Goal: Task Accomplishment & Management: Manage account settings

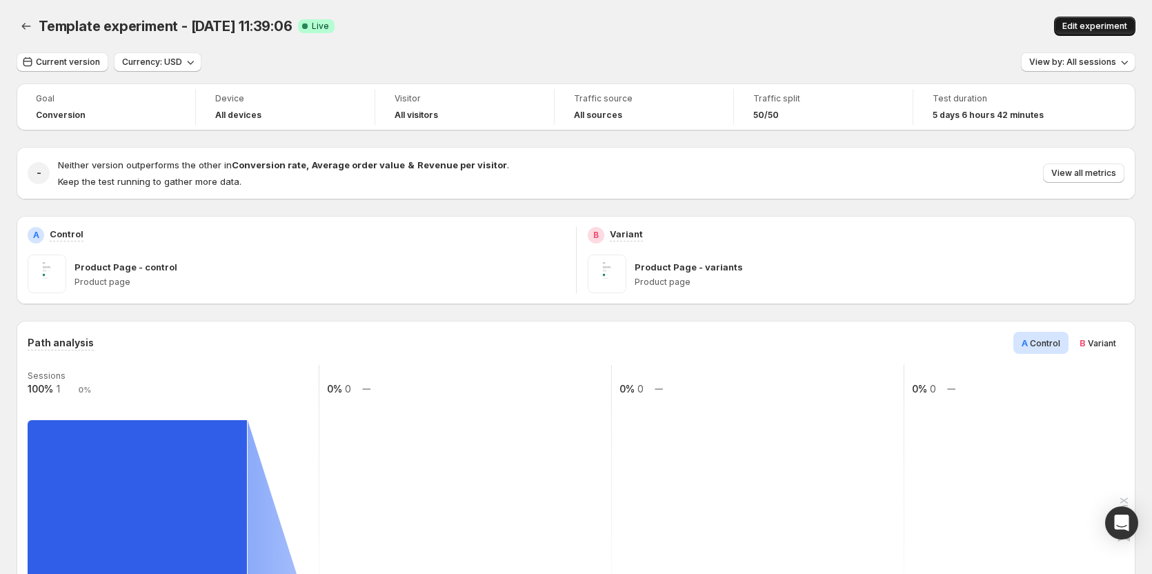
click at [1098, 25] on span "Edit experiment" at bounding box center [1094, 26] width 65 height 11
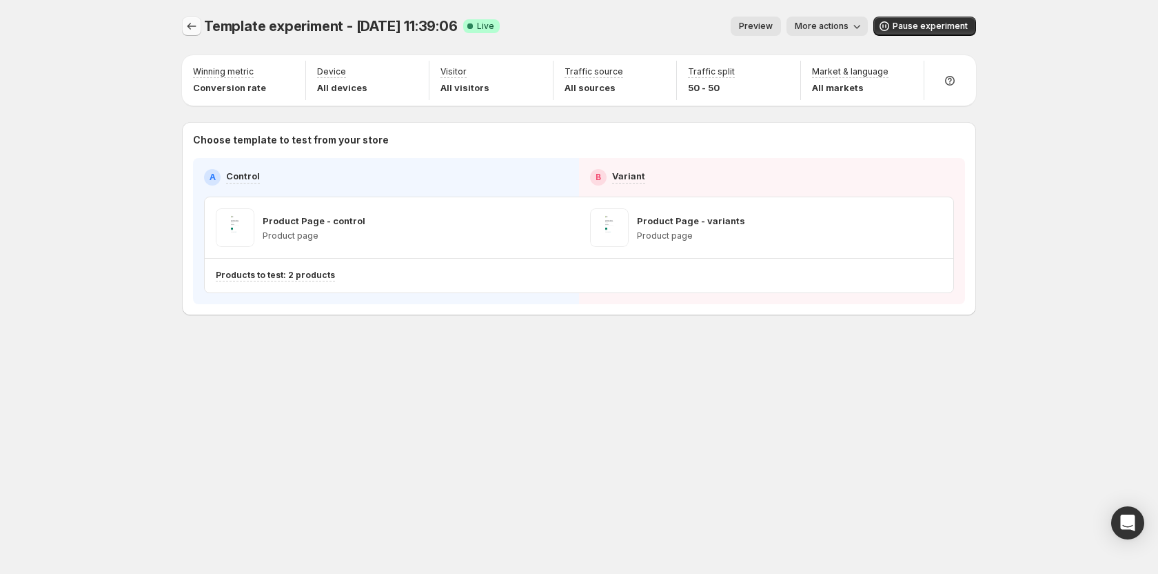
click at [191, 25] on icon "Experiments" at bounding box center [192, 26] width 14 height 14
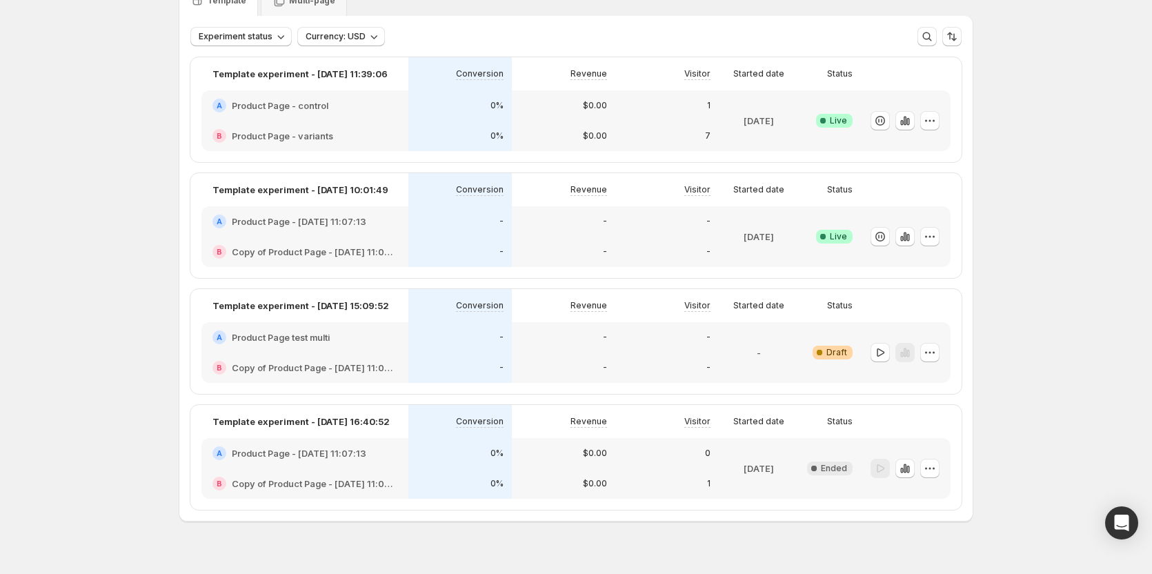
scroll to position [69, 0]
click at [932, 238] on icon "button" at bounding box center [930, 235] width 14 height 14
click at [885, 263] on span "Edit" at bounding box center [881, 263] width 15 height 11
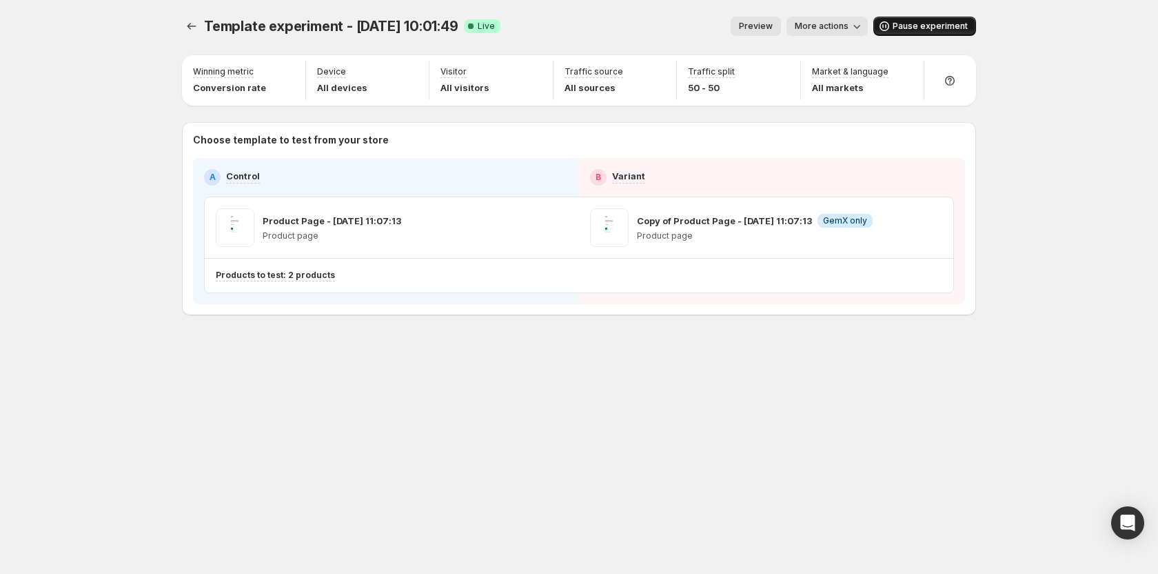
click at [892, 28] on icon "button" at bounding box center [885, 26] width 14 height 14
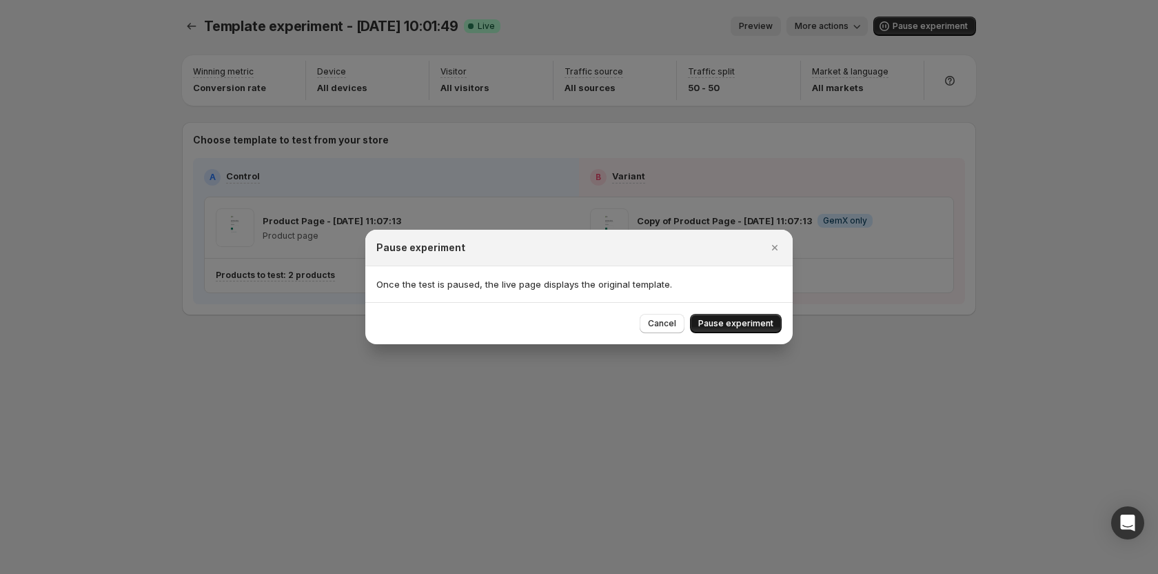
click at [736, 321] on span "Pause experiment" at bounding box center [736, 323] width 75 height 11
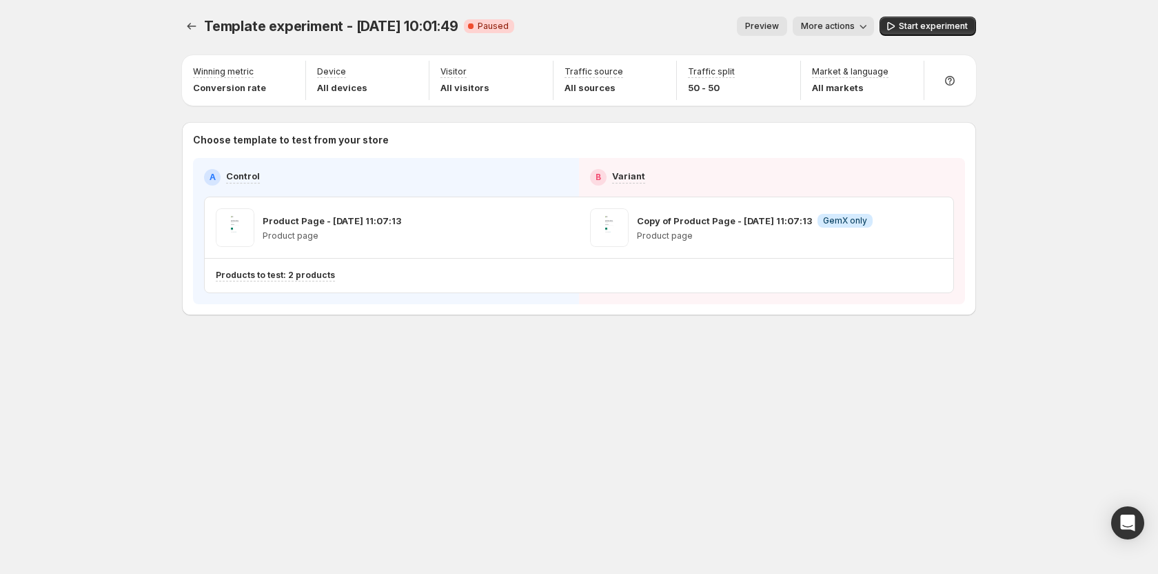
click at [855, 23] on span "More actions" at bounding box center [828, 26] width 54 height 11
click at [1113, 114] on div "Template experiment - Sep 29, 10:01:49. This page is ready Template experiment …" at bounding box center [579, 287] width 1158 height 574
click at [652, 70] on icon "button" at bounding box center [659, 73] width 14 height 14
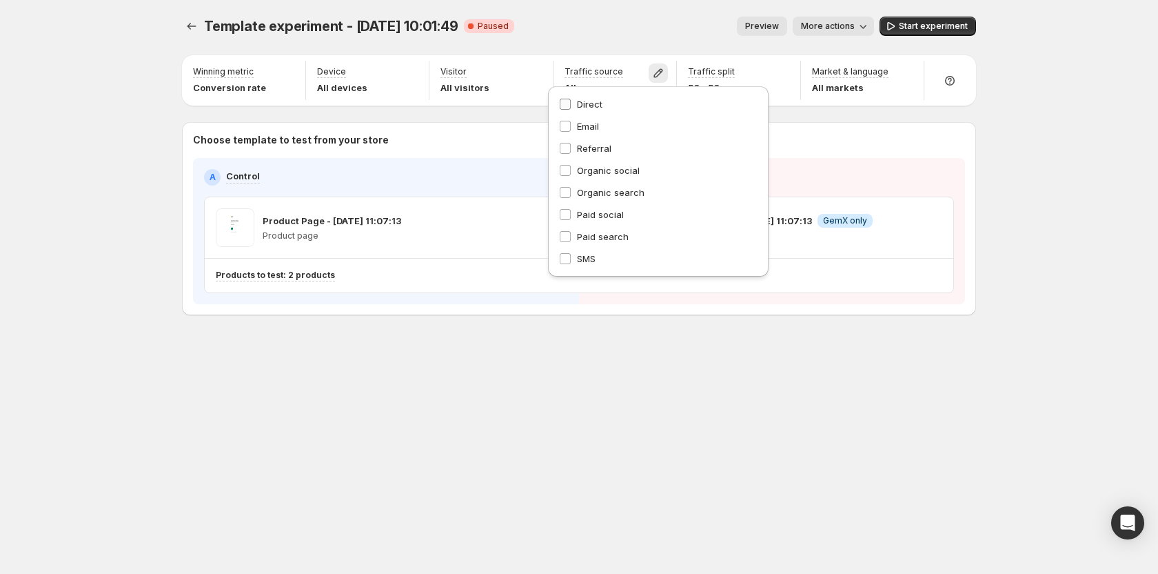
click at [595, 106] on span "Direct" at bounding box center [590, 104] width 26 height 11
click at [596, 121] on span "Email" at bounding box center [588, 126] width 22 height 11
click at [594, 141] on div "Direct Email Referral Organic social Organic search Paid social Paid search SMS" at bounding box center [658, 181] width 199 height 168
click at [591, 152] on span "Referral" at bounding box center [594, 148] width 34 height 11
click at [594, 169] on span "Organic social" at bounding box center [608, 170] width 63 height 11
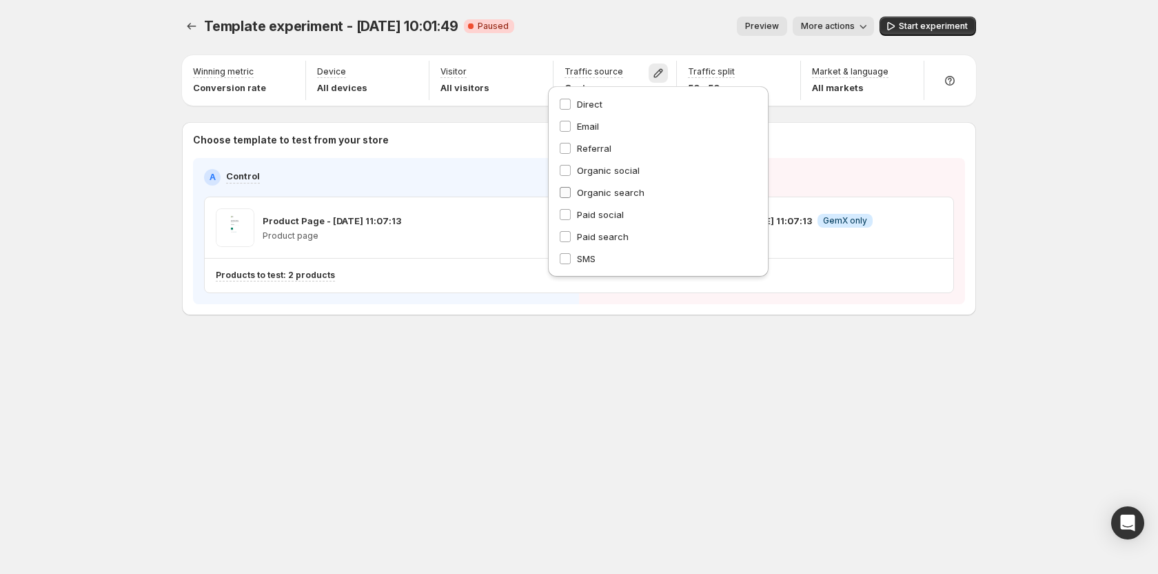
click at [591, 189] on span "Organic search" at bounding box center [611, 192] width 68 height 11
click at [583, 210] on span "Paid social" at bounding box center [600, 214] width 47 height 11
click at [582, 231] on span "Paid search" at bounding box center [603, 236] width 52 height 11
click at [574, 132] on label "Email" at bounding box center [658, 126] width 199 height 14
click at [592, 259] on span "SMS" at bounding box center [586, 258] width 19 height 11
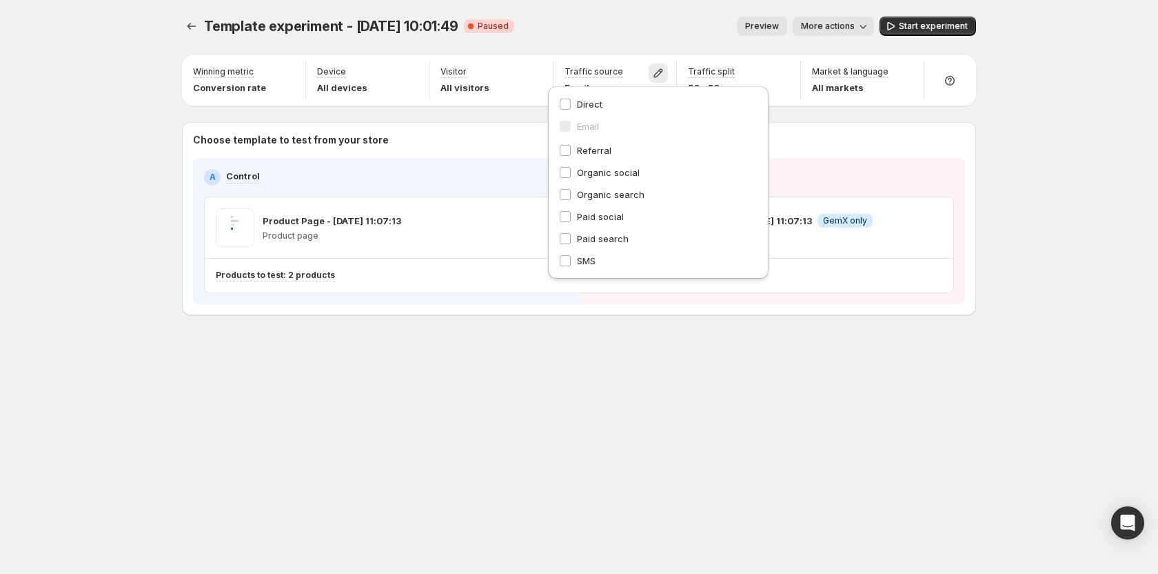
click at [851, 48] on div "Template experiment - Sep 29, 10:01:49. This page is ready Template experiment …" at bounding box center [579, 26] width 794 height 52
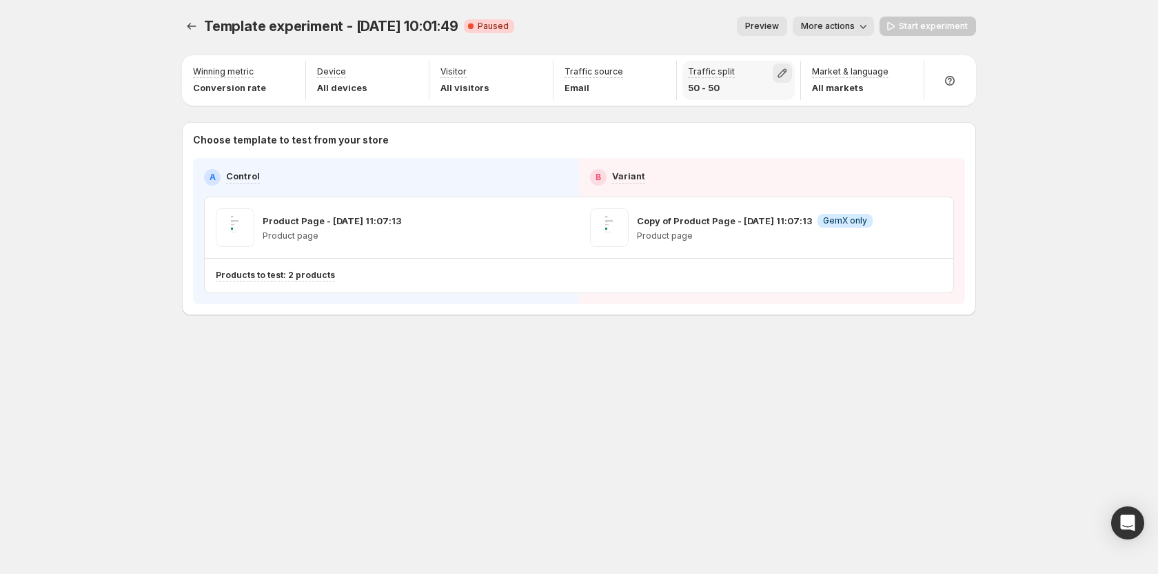
click at [788, 72] on icon "button" at bounding box center [783, 73] width 14 height 14
click at [611, 26] on div "Preview More actions" at bounding box center [699, 26] width 349 height 19
click at [539, 69] on icon "button" at bounding box center [535, 73] width 14 height 14
click at [601, 13] on div "Template experiment - Sep 29, 10:01:49. This page is ready Template experiment …" at bounding box center [579, 26] width 794 height 52
click at [534, 72] on icon "button" at bounding box center [534, 73] width 9 height 9
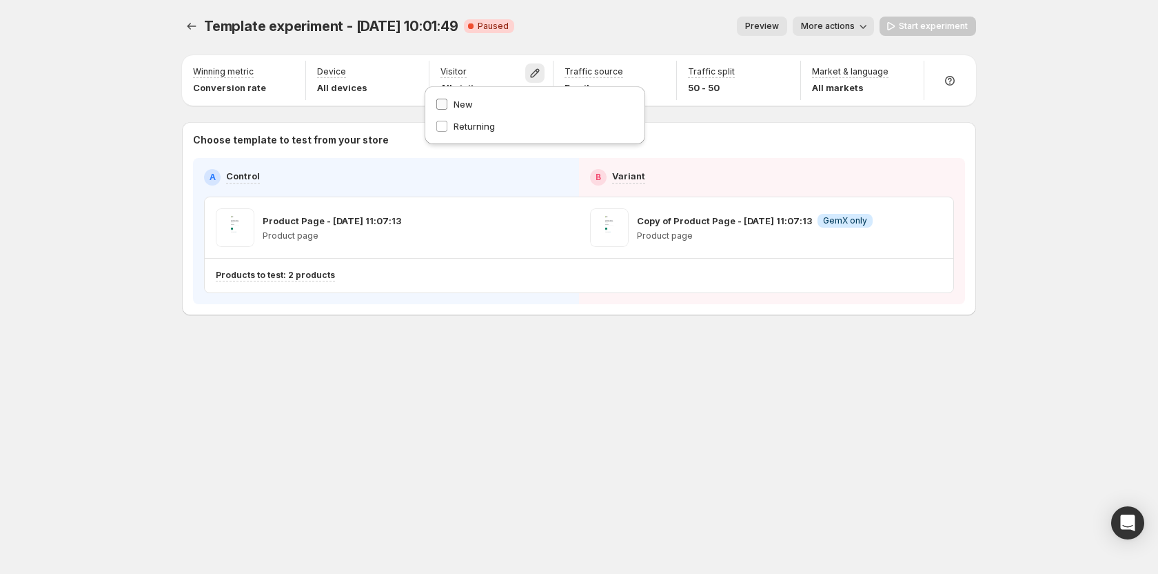
click at [458, 101] on span "New" at bounding box center [463, 104] width 19 height 11
click at [654, 10] on div "Template experiment - Sep 29, 10:01:49. This page is ready Template experiment …" at bounding box center [579, 26] width 794 height 52
click at [419, 65] on button "button" at bounding box center [410, 72] width 19 height 19
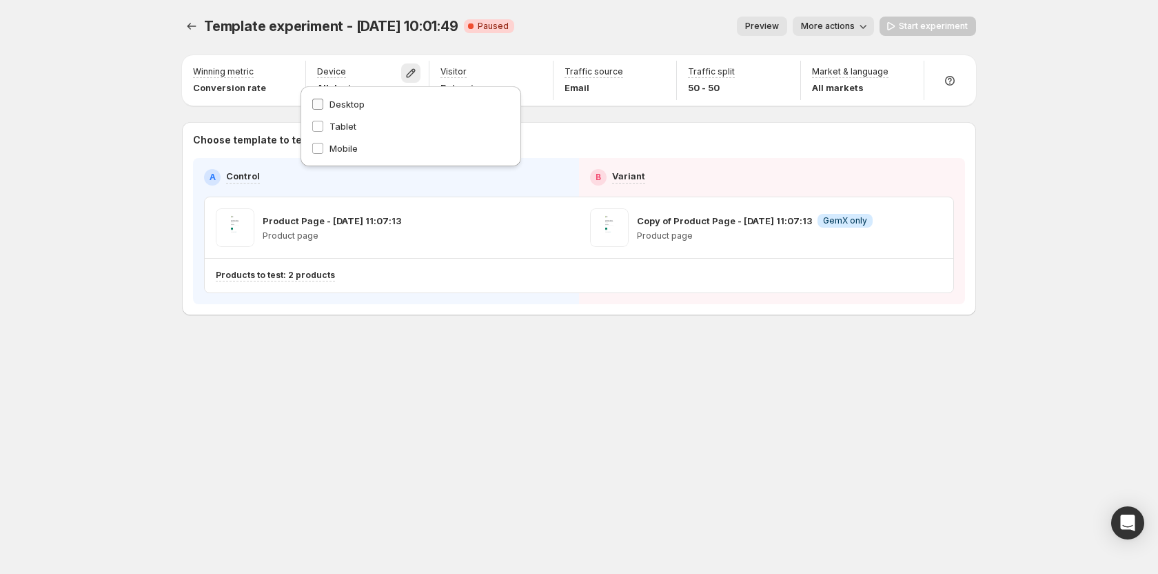
click at [345, 108] on span "Desktop" at bounding box center [347, 104] width 35 height 11
click at [343, 119] on span "Tablet" at bounding box center [343, 126] width 27 height 14
click at [340, 104] on span "Desktop" at bounding box center [347, 104] width 35 height 11
click at [341, 121] on span "Tablet" at bounding box center [343, 126] width 27 height 11
click at [531, 23] on div "Preview More actions" at bounding box center [699, 26] width 349 height 19
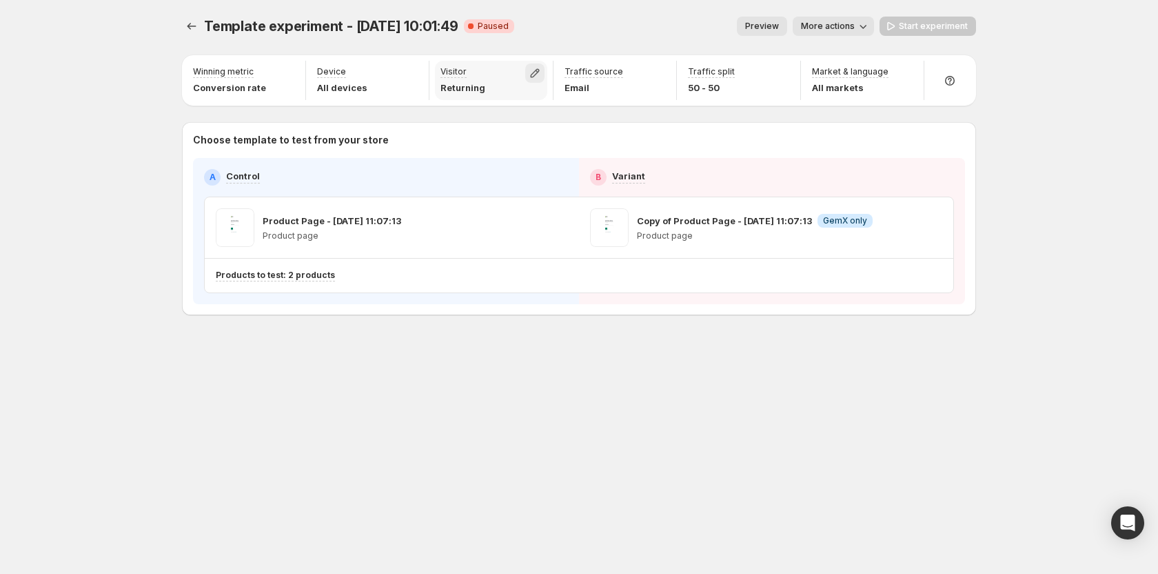
click at [530, 71] on icon "button" at bounding box center [535, 73] width 14 height 14
click at [636, 21] on div "Preview More actions" at bounding box center [699, 26] width 349 height 19
click at [655, 77] on icon "button" at bounding box center [658, 73] width 9 height 9
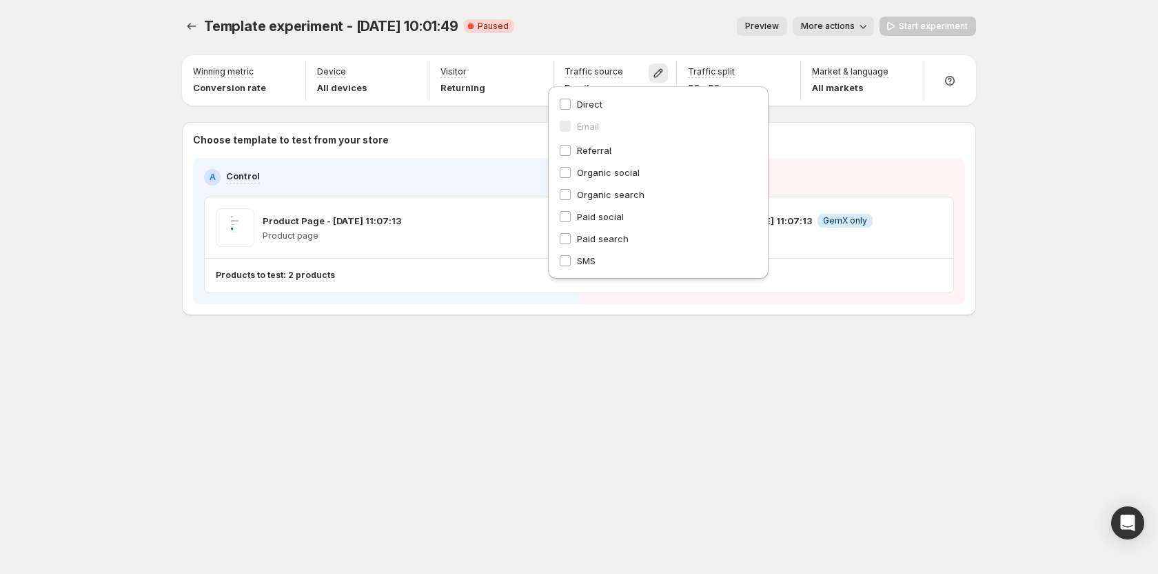
click at [656, 28] on div "Preview More actions" at bounding box center [699, 26] width 349 height 19
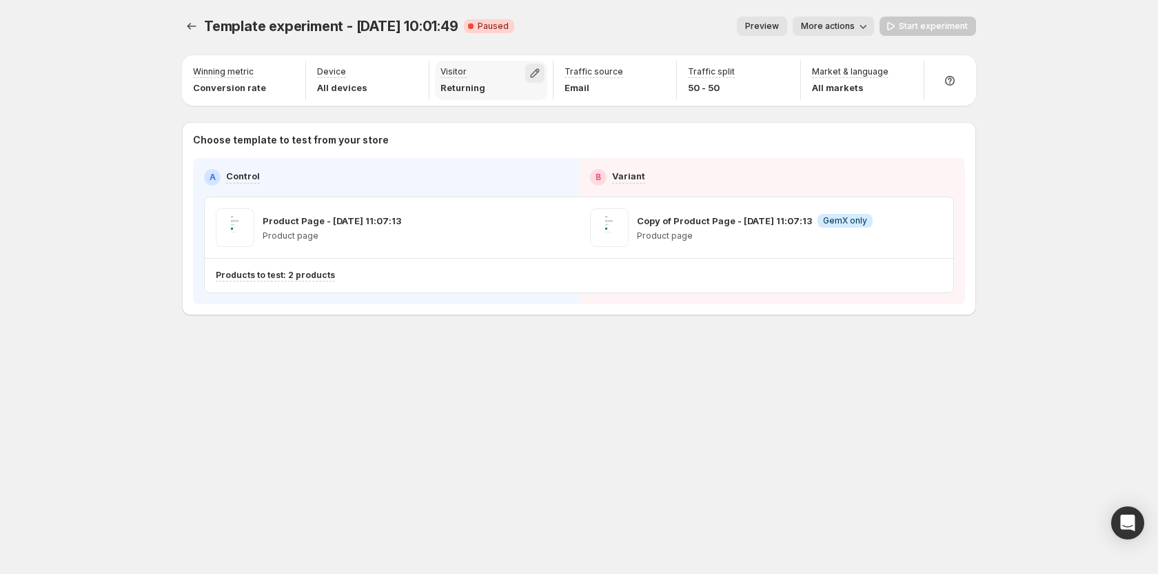
click at [538, 76] on icon "button" at bounding box center [535, 73] width 14 height 14
click at [534, 32] on div "Preview More actions" at bounding box center [699, 26] width 349 height 19
click at [535, 68] on icon "button" at bounding box center [535, 73] width 14 height 14
click at [474, 108] on label "New" at bounding box center [535, 104] width 199 height 14
click at [654, 32] on div "Preview More actions" at bounding box center [699, 26] width 349 height 19
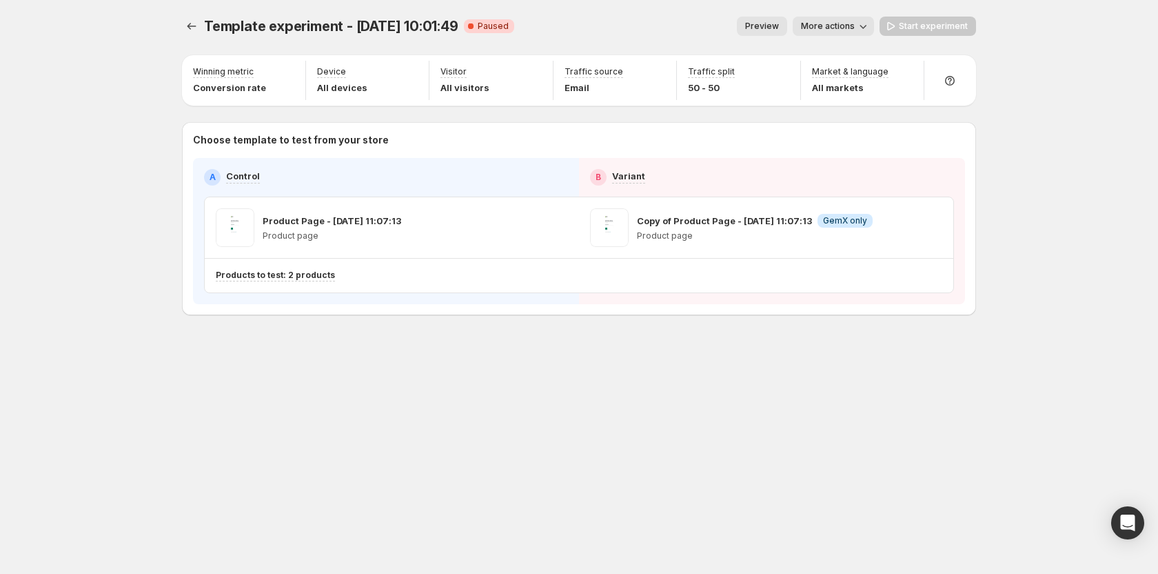
click at [1018, 312] on div "Template experiment - Sep 29, 10:01:49. This page is ready Template experiment …" at bounding box center [579, 287] width 1158 height 574
click at [949, 29] on div "Start experiment" at bounding box center [928, 26] width 97 height 19
click at [663, 10] on div "Template experiment - Sep 29, 10:01:49. This page is ready Template experiment …" at bounding box center [579, 26] width 794 height 52
click at [925, 23] on div "Start experiment" at bounding box center [928, 26] width 97 height 19
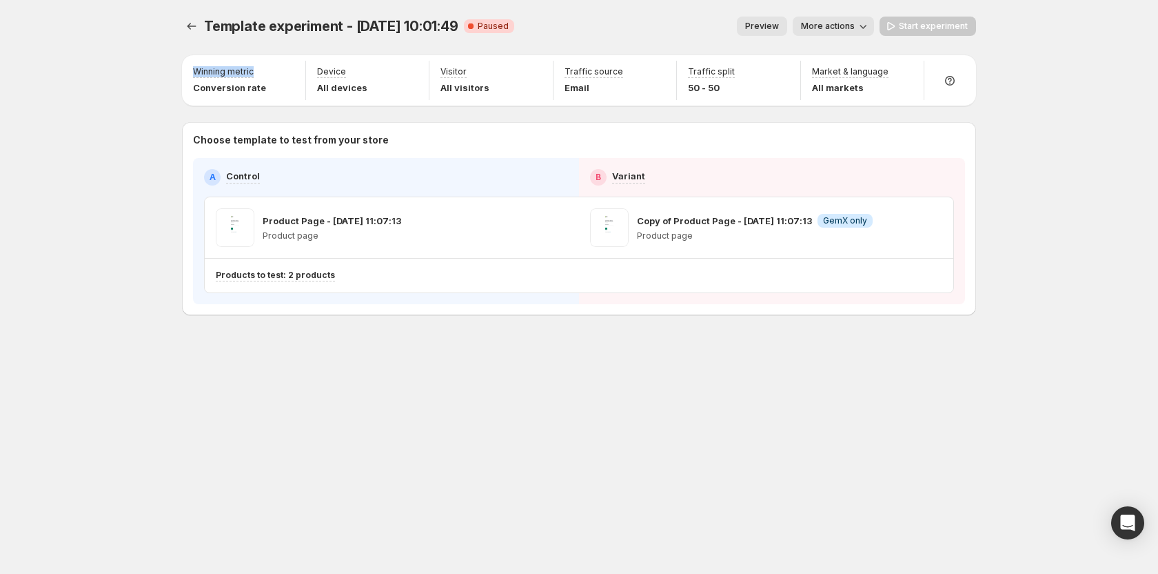
click at [925, 23] on div "Start experiment" at bounding box center [928, 26] width 97 height 19
click at [996, 144] on div "Template experiment - Sep 29, 10:01:49. This page is ready Template experiment …" at bounding box center [579, 287] width 1158 height 574
click at [938, 23] on div "Start experiment" at bounding box center [928, 26] width 97 height 19
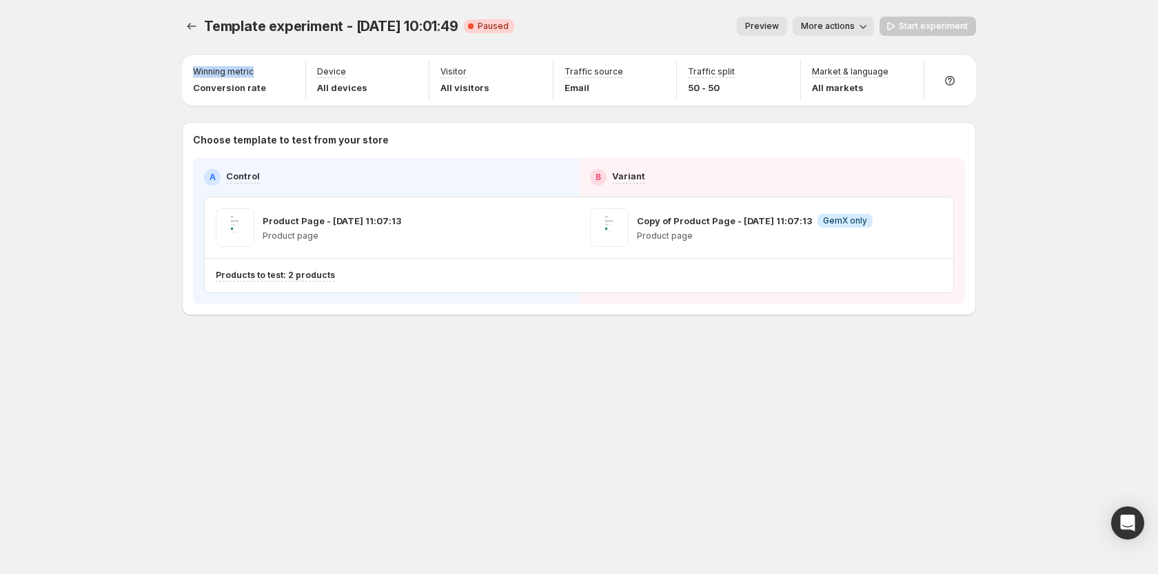
click at [938, 23] on div "Start experiment" at bounding box center [928, 26] width 97 height 19
click at [1033, 139] on div "Template experiment - Sep 29, 10:01:49. This page is ready Template experiment …" at bounding box center [579, 287] width 1158 height 574
click at [658, 69] on icon "button" at bounding box center [659, 73] width 14 height 14
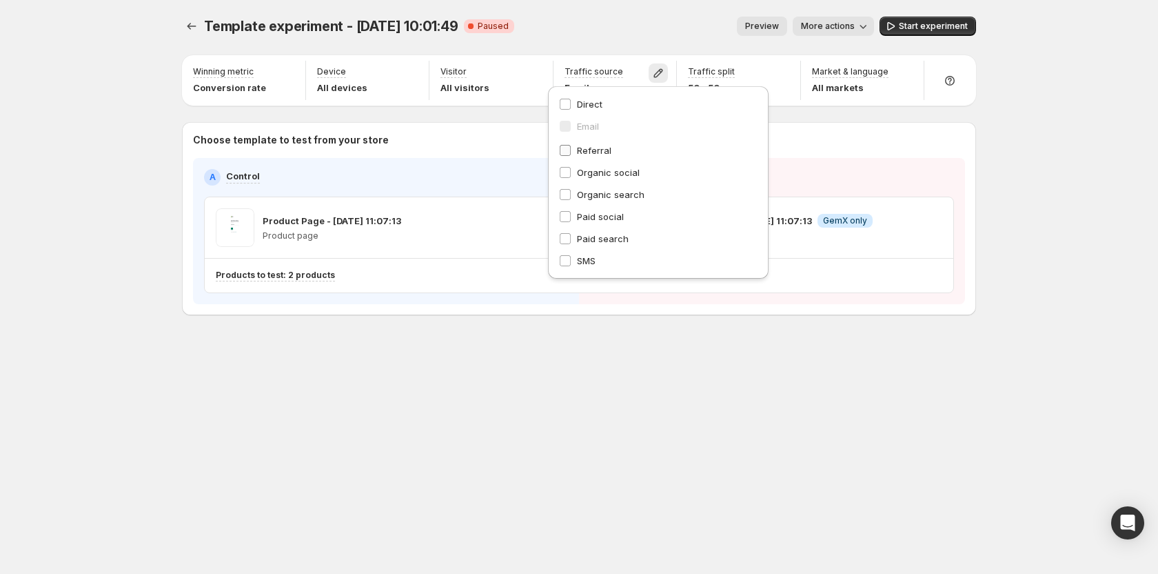
click at [582, 151] on span "Referral" at bounding box center [594, 150] width 34 height 11
click at [581, 143] on span "Referral" at bounding box center [594, 148] width 34 height 11
click at [1006, 200] on div "Template experiment - Sep 29, 10:01:49. This page is ready Template experiment …" at bounding box center [579, 287] width 1158 height 574
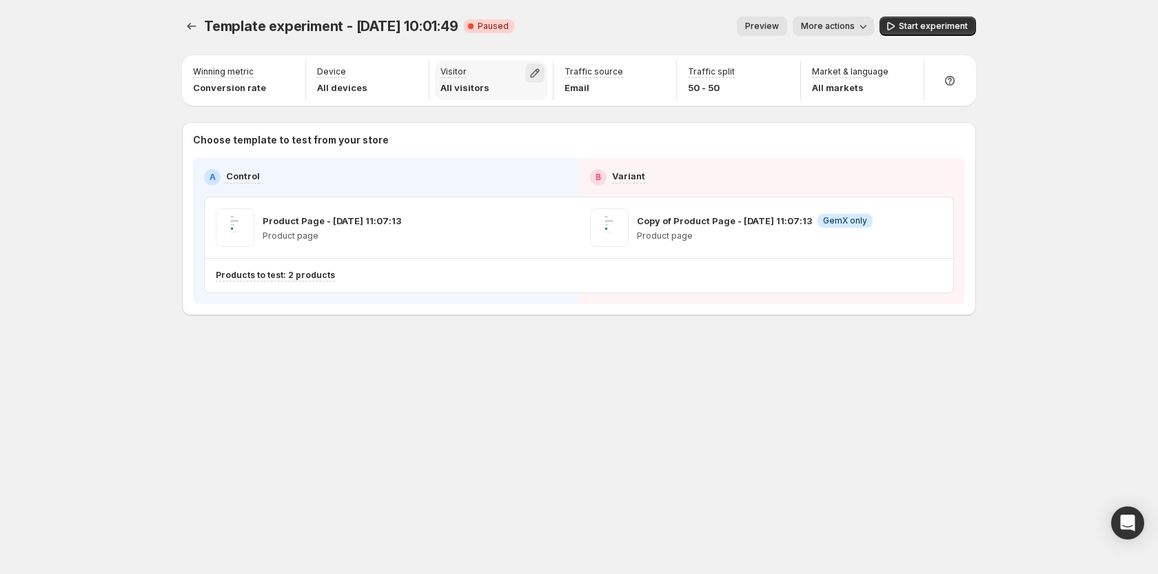
click at [534, 71] on icon "button" at bounding box center [534, 73] width 9 height 9
click at [469, 100] on span "New" at bounding box center [463, 104] width 19 height 11
click at [388, 122] on div "Choose template to test from your store A Control B Variant Product Page - Jul …" at bounding box center [579, 218] width 794 height 193
click at [412, 76] on icon "button" at bounding box center [411, 73] width 14 height 14
click at [342, 124] on span "Tablet" at bounding box center [343, 126] width 27 height 11
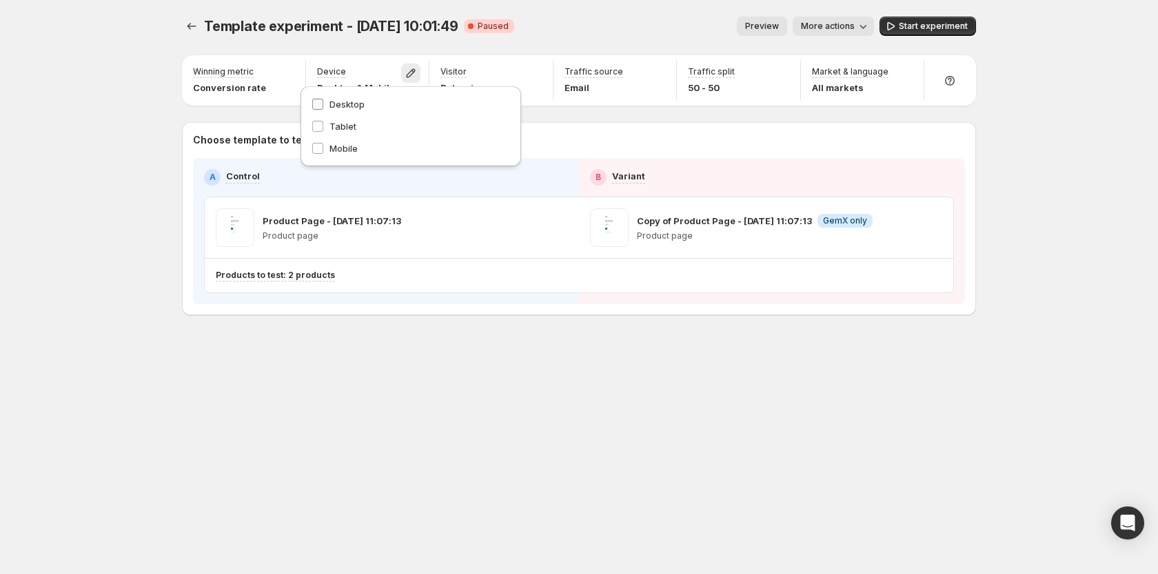
click at [351, 102] on span "Desktop" at bounding box center [347, 104] width 35 height 11
click at [534, 158] on div "A Control B Variant Product Page - Jul 8, 11:07:13 Product page Copy of Product…" at bounding box center [579, 231] width 772 height 146
click at [1015, 150] on div "Template experiment - Sep 29, 10:01:49. This page is ready Template experiment …" at bounding box center [579, 287] width 1158 height 574
click at [659, 69] on icon "button" at bounding box center [659, 73] width 14 height 14
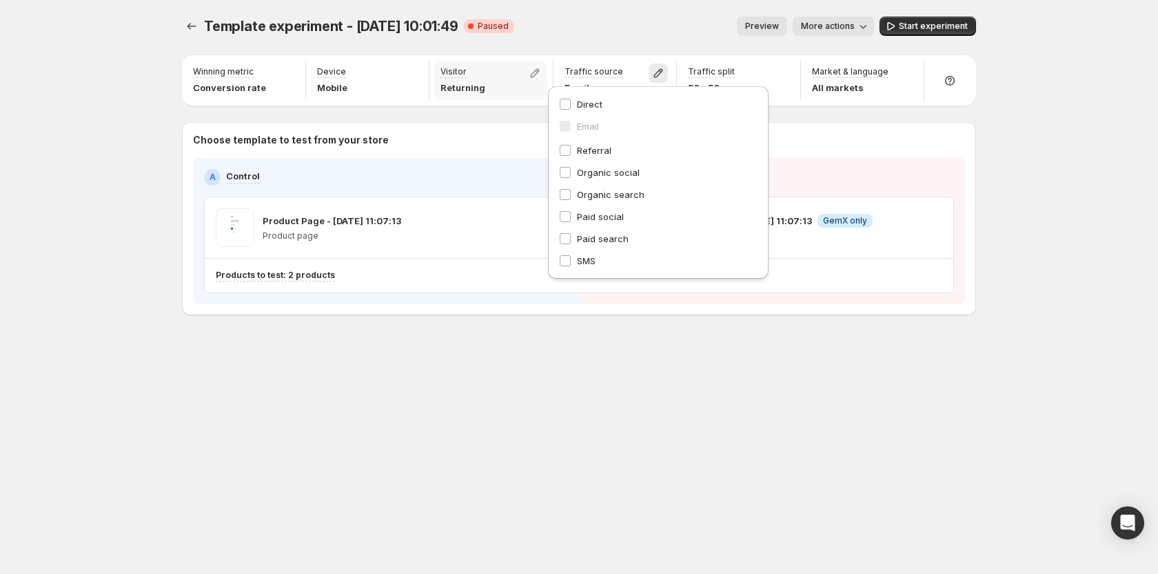
drag, startPoint x: 600, startPoint y: 29, endPoint x: 518, endPoint y: 73, distance: 93.2
click at [599, 28] on div "Preview More actions" at bounding box center [699, 26] width 349 height 19
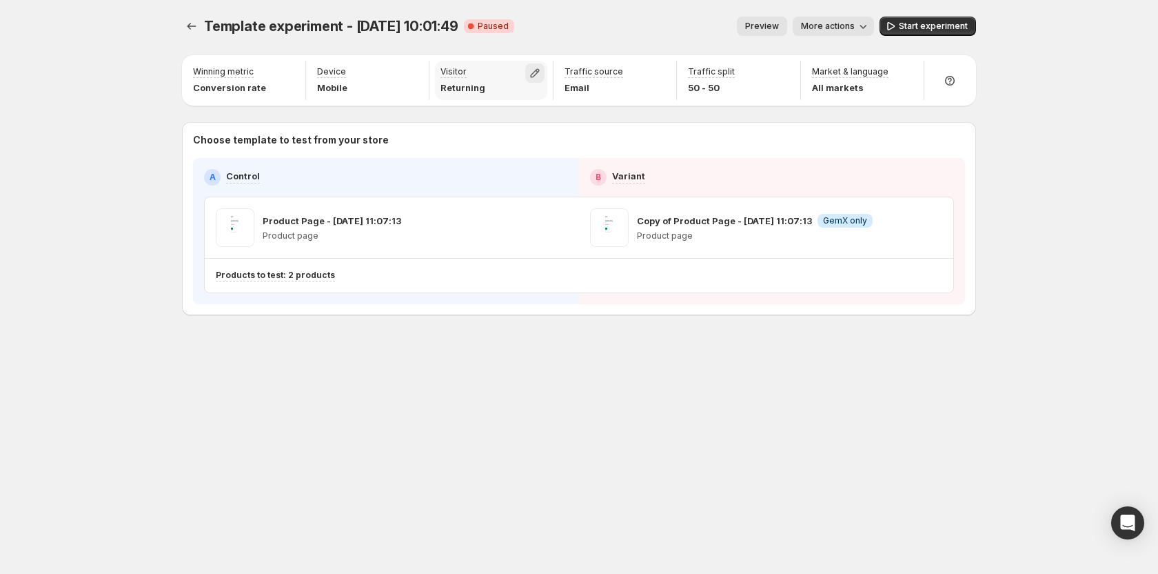
click at [539, 72] on icon "button" at bounding box center [535, 73] width 14 height 14
click at [590, 26] on div "Preview More actions" at bounding box center [699, 26] width 349 height 19
click at [200, 20] on button "Experiments" at bounding box center [191, 26] width 19 height 19
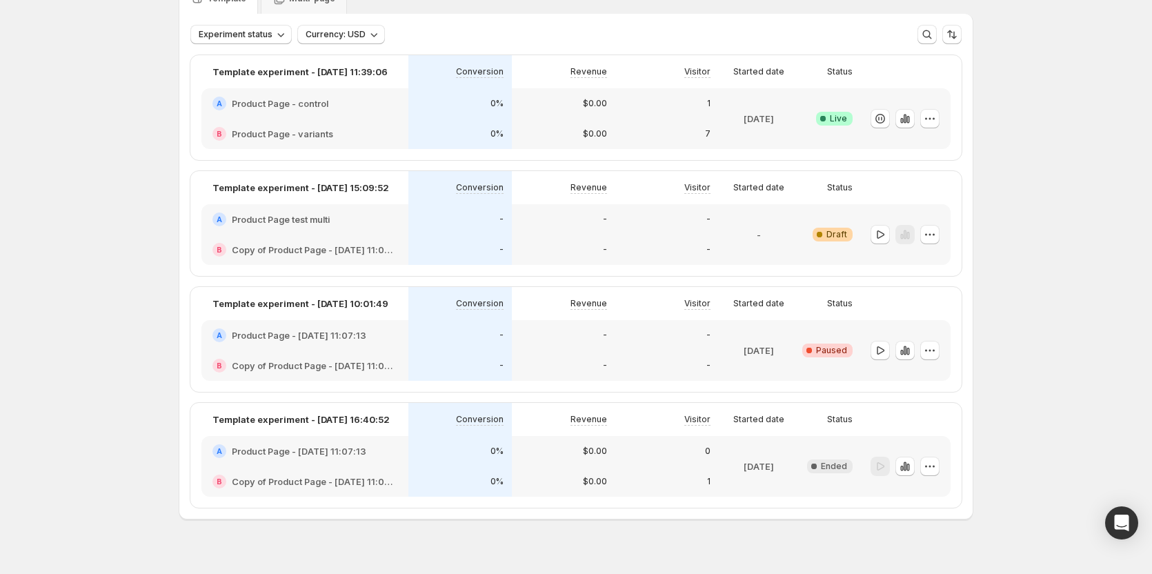
scroll to position [90, 0]
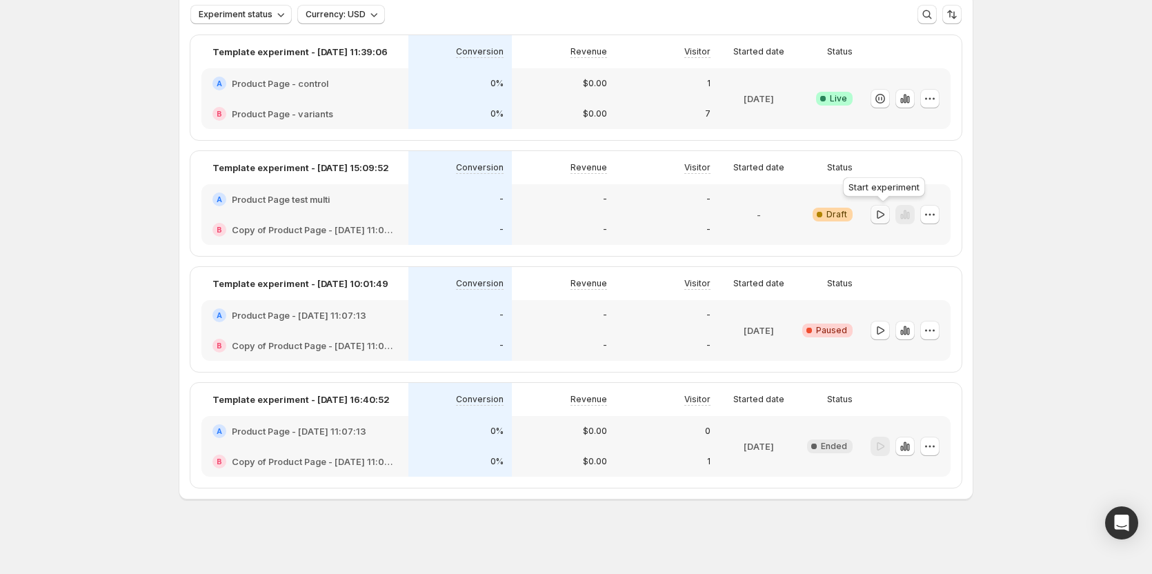
click at [884, 214] on icon "button" at bounding box center [880, 214] width 8 height 8
click at [928, 210] on icon "button" at bounding box center [930, 215] width 14 height 14
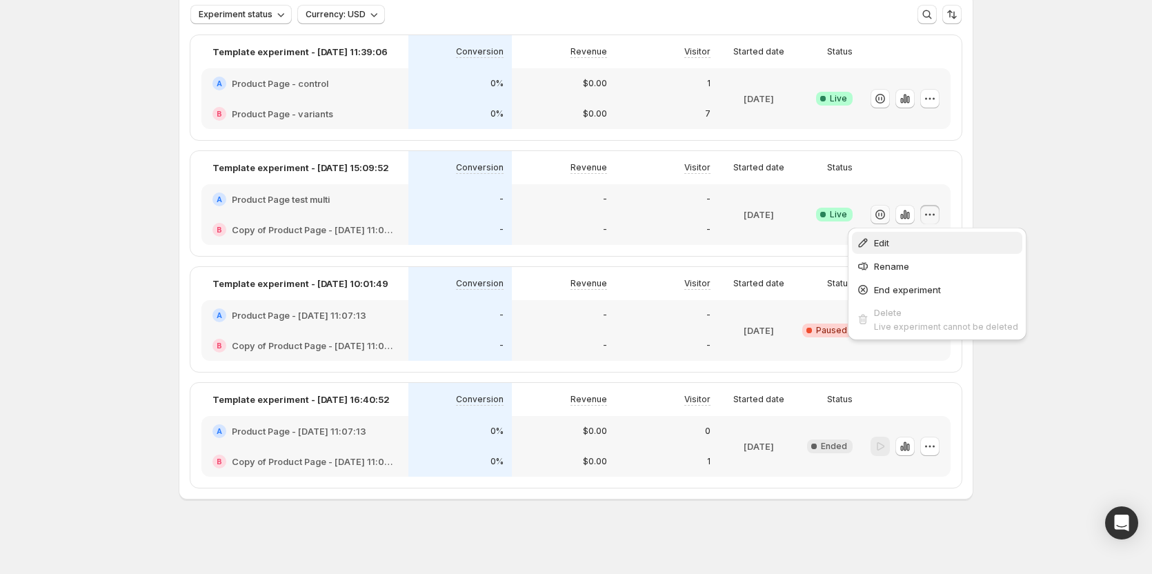
click at [903, 241] on span "Edit" at bounding box center [946, 243] width 144 height 14
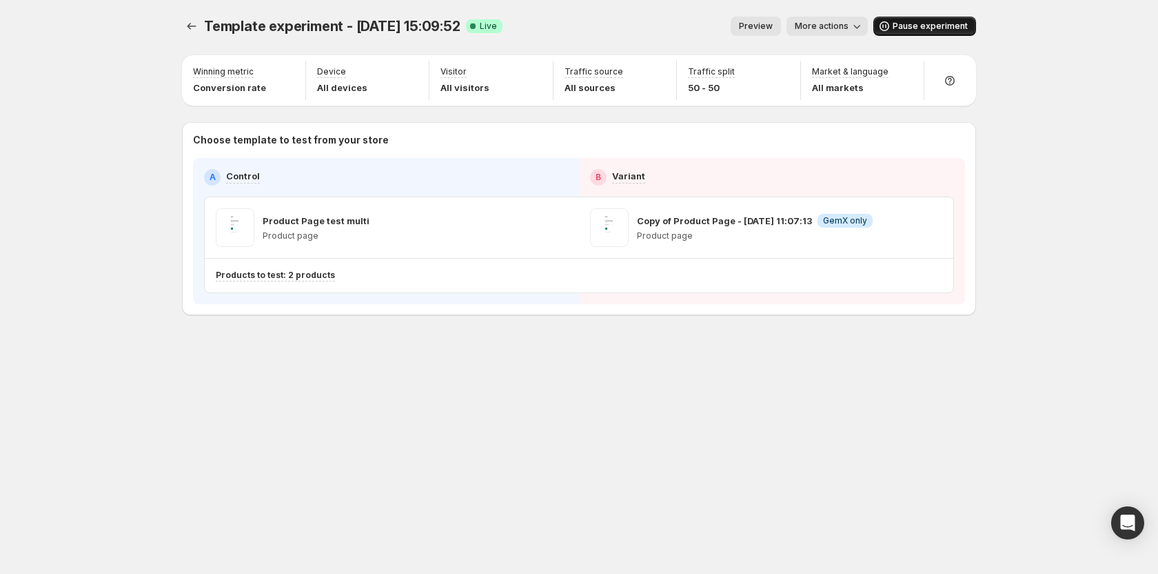
click at [939, 27] on span "Pause experiment" at bounding box center [930, 26] width 75 height 11
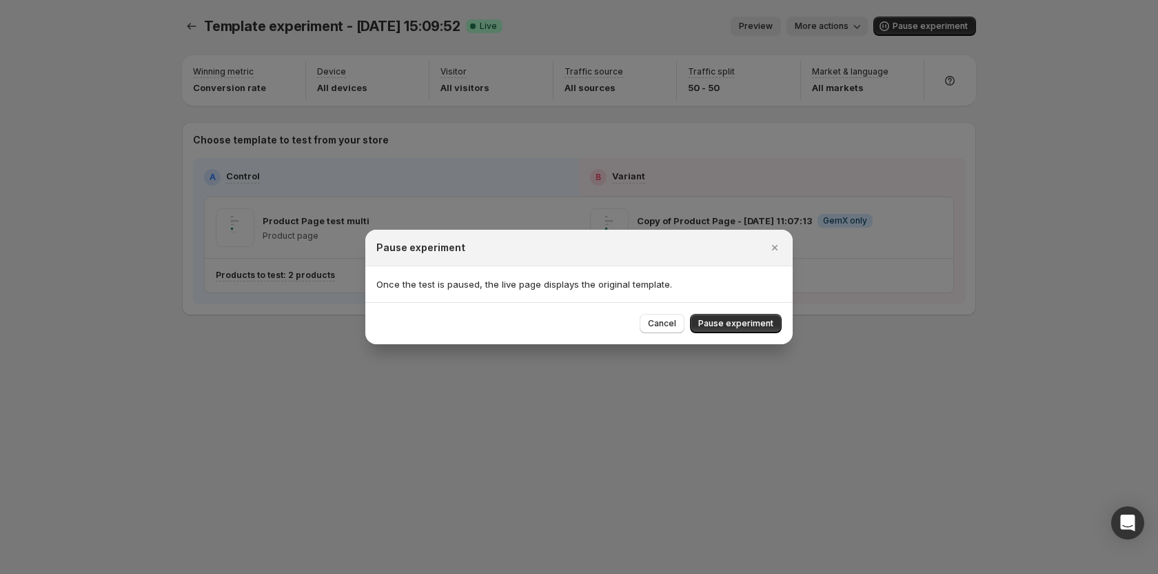
click at [720, 313] on div "Cancel Pause experiment" at bounding box center [579, 323] width 428 height 42
click at [722, 321] on span "Pause experiment" at bounding box center [736, 323] width 75 height 11
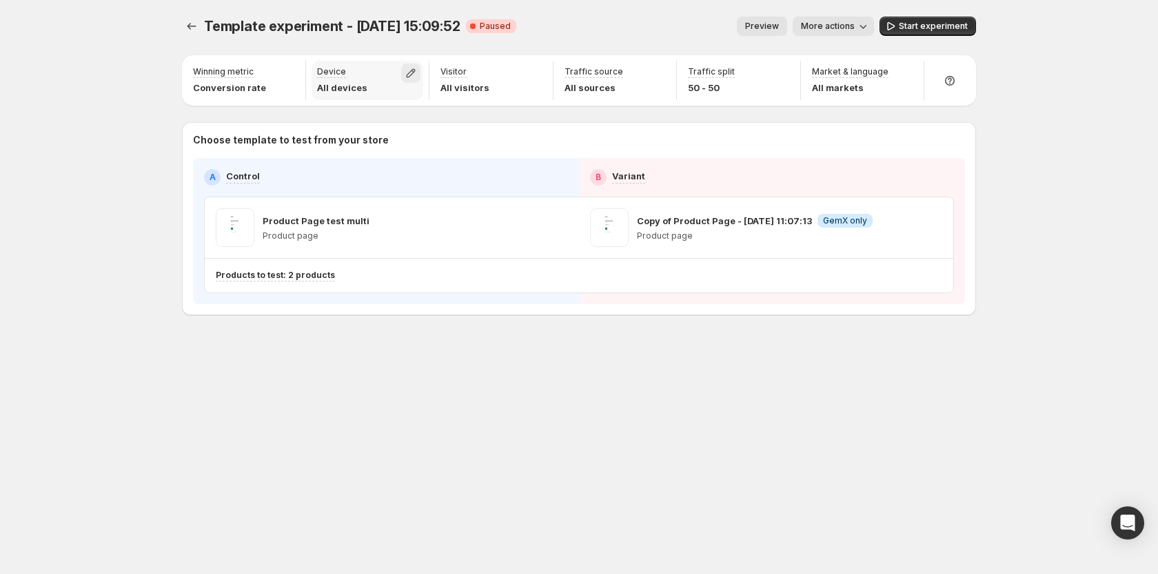
click at [416, 68] on icon "button" at bounding box center [411, 73] width 14 height 14
click at [355, 106] on span "Desktop" at bounding box center [347, 104] width 35 height 11
click at [338, 122] on span "Tablet" at bounding box center [343, 126] width 27 height 11
click at [605, 144] on p "Choose template to test from your store" at bounding box center [579, 140] width 772 height 14
click at [1007, 328] on div "Template experiment - Sep 29, 15:09:52. This page is ready Template experiment …" at bounding box center [579, 287] width 1158 height 574
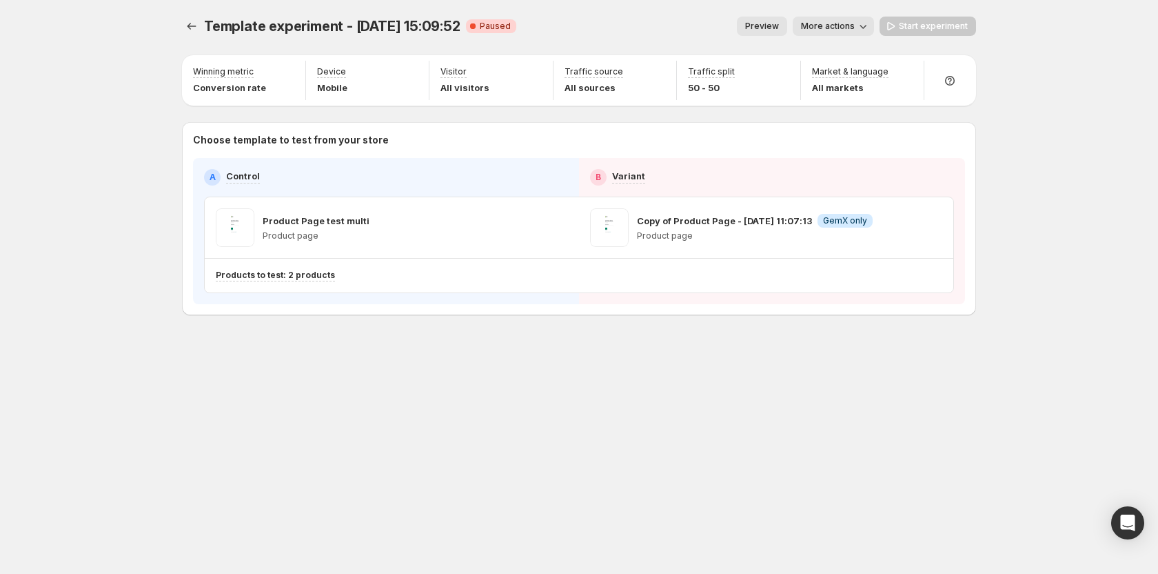
drag, startPoint x: 511, startPoint y: 385, endPoint x: 441, endPoint y: 368, distance: 72.4
click at [441, 368] on div "Template experiment - Sep 29, 15:09:52. This page is ready Template experiment …" at bounding box center [578, 195] width 827 height 390
drag, startPoint x: 410, startPoint y: 68, endPoint x: 283, endPoint y: 182, distance: 170.9
click at [409, 71] on icon "button" at bounding box center [411, 73] width 14 height 14
click at [413, 74] on icon "button" at bounding box center [411, 73] width 14 height 14
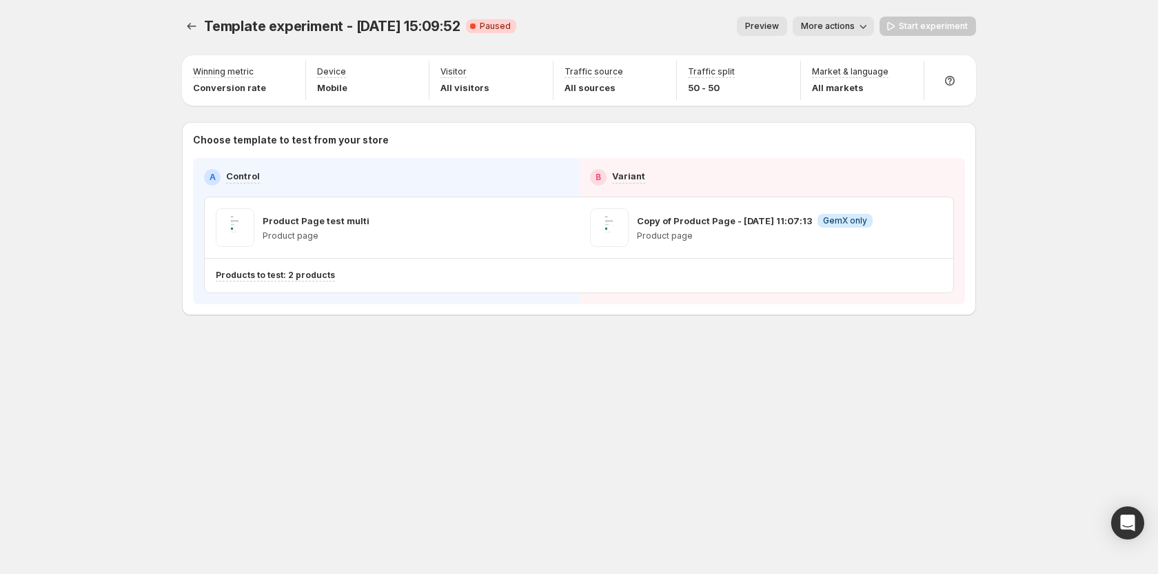
click at [596, 409] on div "Template experiment - Sep 29, 15:09:52. This page is ready Template experiment …" at bounding box center [578, 287] width 827 height 574
click at [594, 389] on div "Template experiment - Sep 29, 15:09:52. This page is ready Template experiment …" at bounding box center [578, 195] width 827 height 390
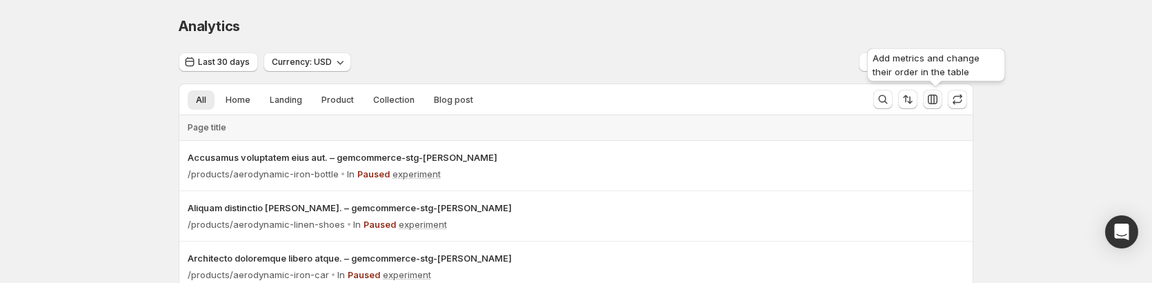
click at [936, 102] on icon "button" at bounding box center [932, 99] width 14 height 14
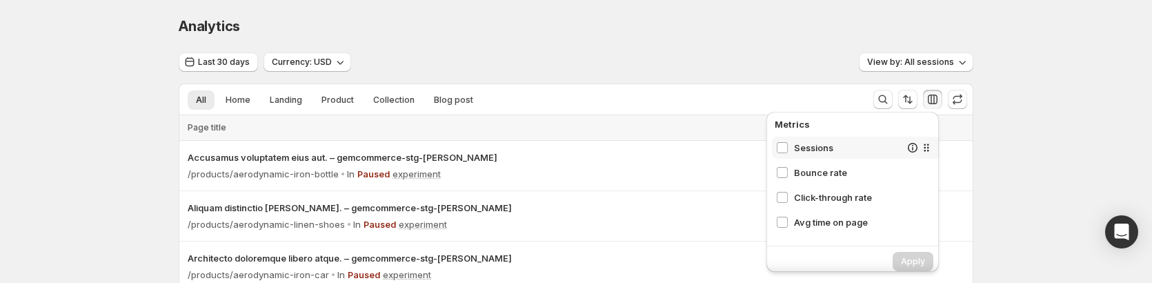
click at [820, 150] on span "Sessions" at bounding box center [847, 148] width 106 height 14
click at [914, 258] on span "Apply" at bounding box center [913, 261] width 24 height 11
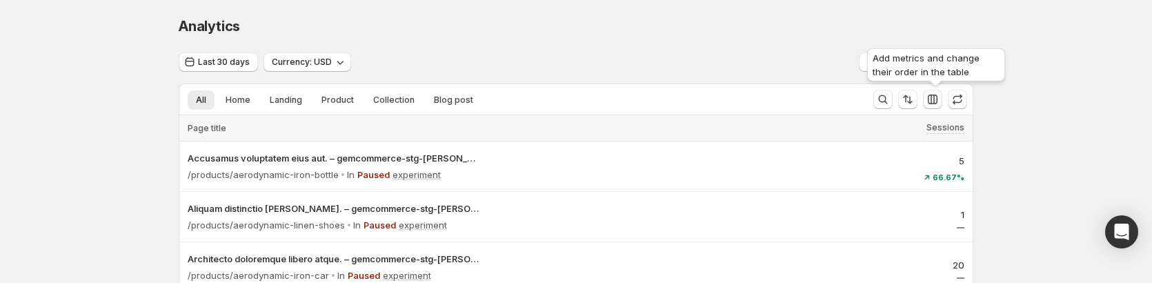
click at [939, 102] on icon "button" at bounding box center [932, 99] width 14 height 14
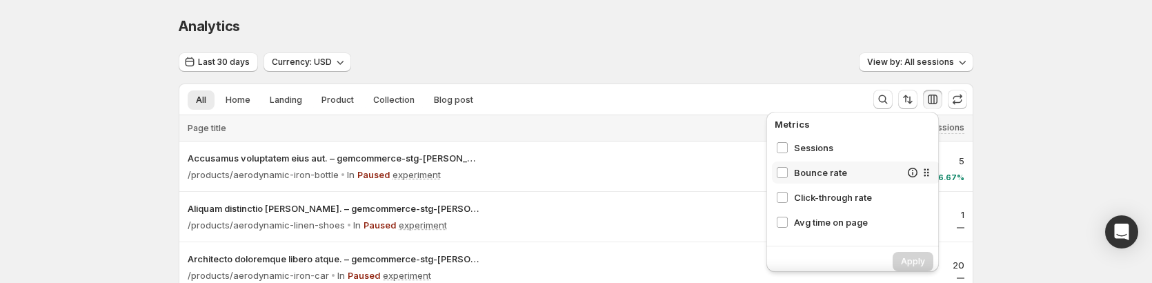
click at [839, 174] on span "Bounce rate" at bounding box center [847, 172] width 106 height 14
click at [828, 191] on span "Click-through rate" at bounding box center [847, 197] width 106 height 14
click at [833, 223] on span "Avg time on page" at bounding box center [847, 222] width 106 height 14
click at [900, 263] on button "Apply" at bounding box center [912, 261] width 41 height 19
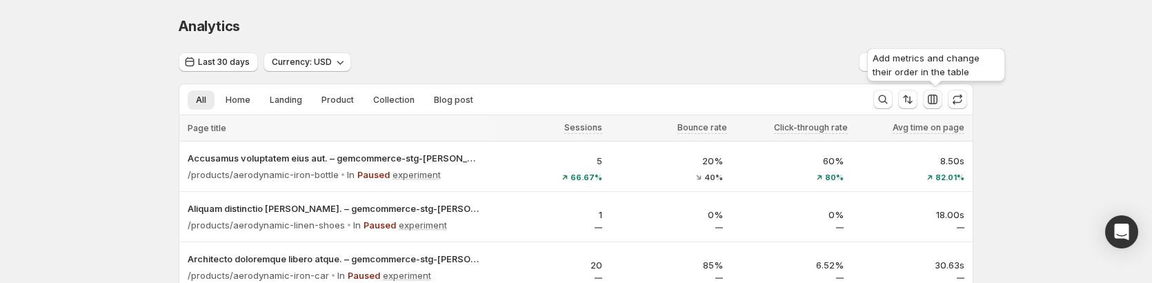
click at [937, 103] on icon "button" at bounding box center [932, 99] width 10 height 10
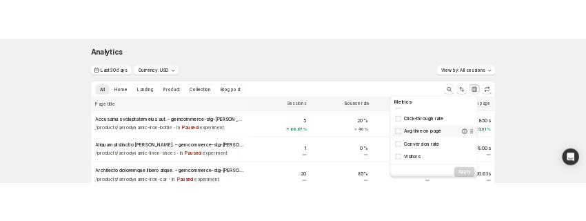
scroll to position [69, 0]
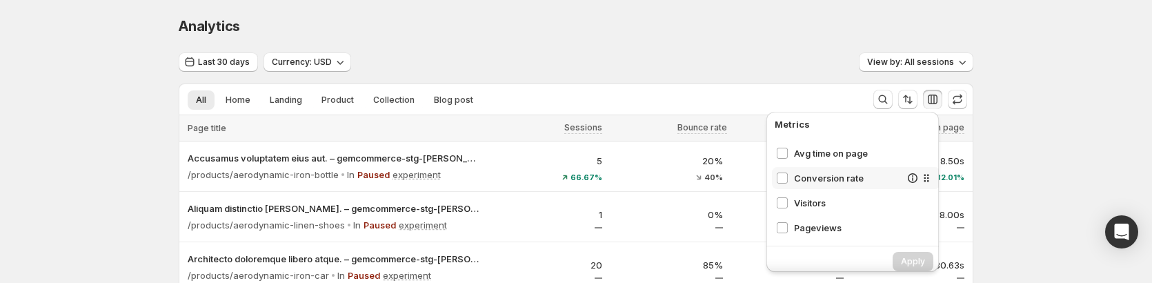
click at [802, 182] on span "Conversion rate" at bounding box center [847, 178] width 106 height 14
click at [916, 257] on span "Apply" at bounding box center [913, 261] width 24 height 11
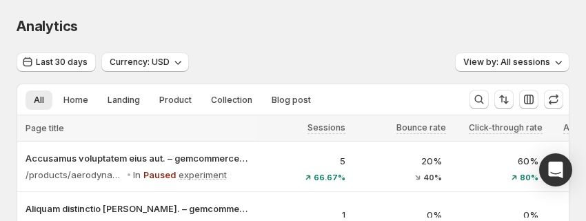
click at [534, 99] on icon "button" at bounding box center [529, 99] width 10 height 10
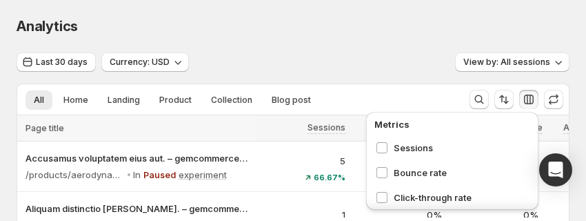
click at [401, 152] on span "Sessions" at bounding box center [463, 148] width 139 height 14
click at [402, 171] on span "Bounce rate" at bounding box center [463, 172] width 139 height 14
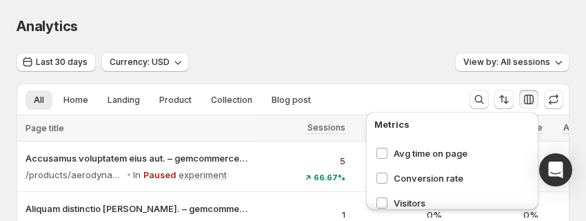
click at [406, 177] on span "Conversion rate" at bounding box center [463, 178] width 139 height 14
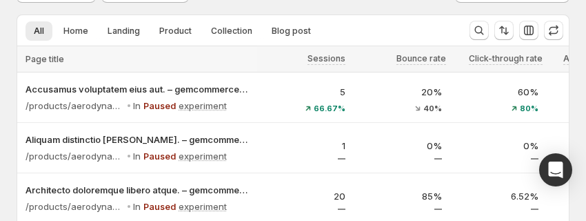
click at [536, 31] on icon "button" at bounding box center [529, 30] width 14 height 14
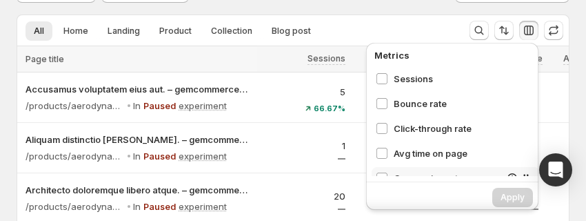
click at [418, 81] on span "Sessions" at bounding box center [463, 79] width 139 height 14
click at [416, 105] on span "Bounce rate" at bounding box center [463, 104] width 139 height 14
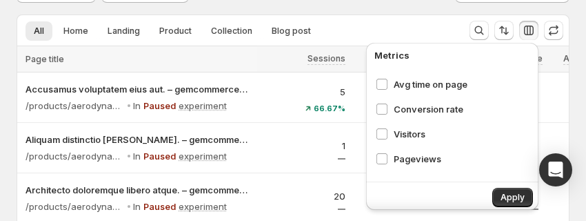
click at [514, 198] on span "Apply" at bounding box center [513, 197] width 24 height 11
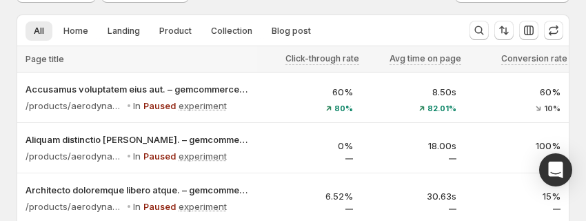
click at [536, 32] on icon "button" at bounding box center [529, 30] width 14 height 14
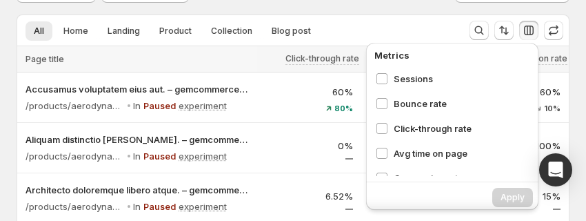
click at [405, 124] on span "Click-through rate" at bounding box center [463, 128] width 139 height 14
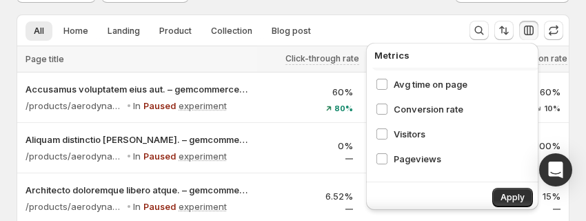
click at [412, 85] on span "Avg time on page" at bounding box center [463, 84] width 139 height 14
click at [498, 193] on button "Apply" at bounding box center [512, 197] width 41 height 19
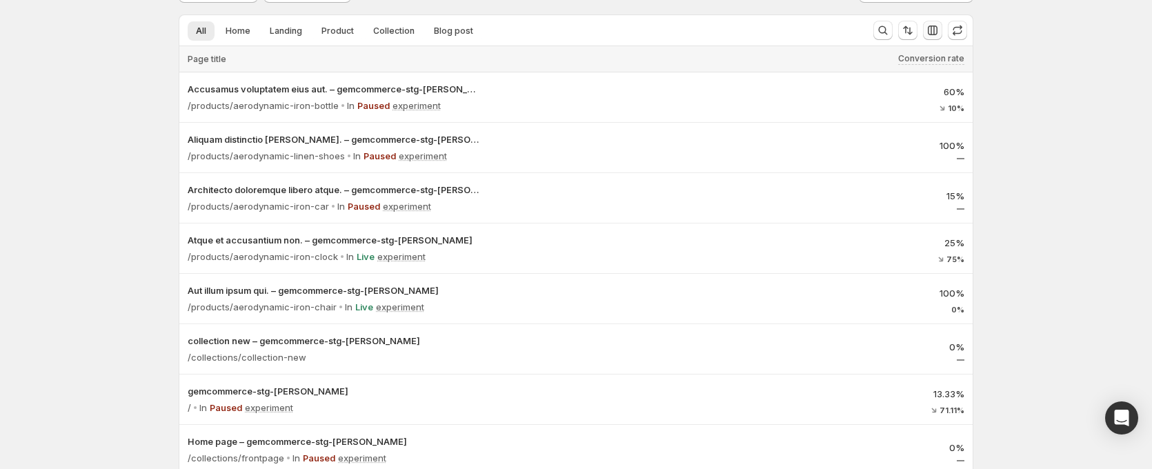
click at [938, 30] on icon "button" at bounding box center [932, 30] width 14 height 14
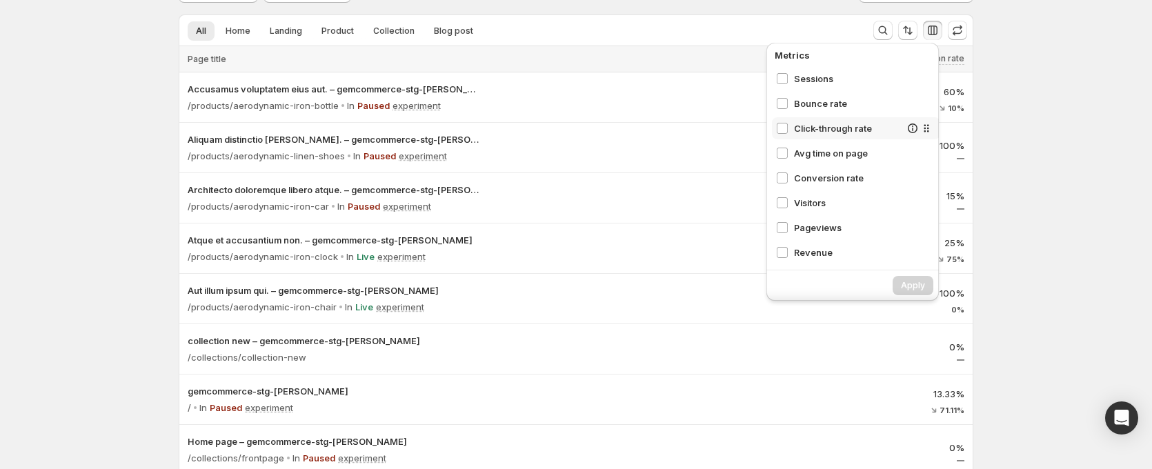
click at [830, 122] on span "Click-through rate" at bounding box center [847, 128] width 106 height 14
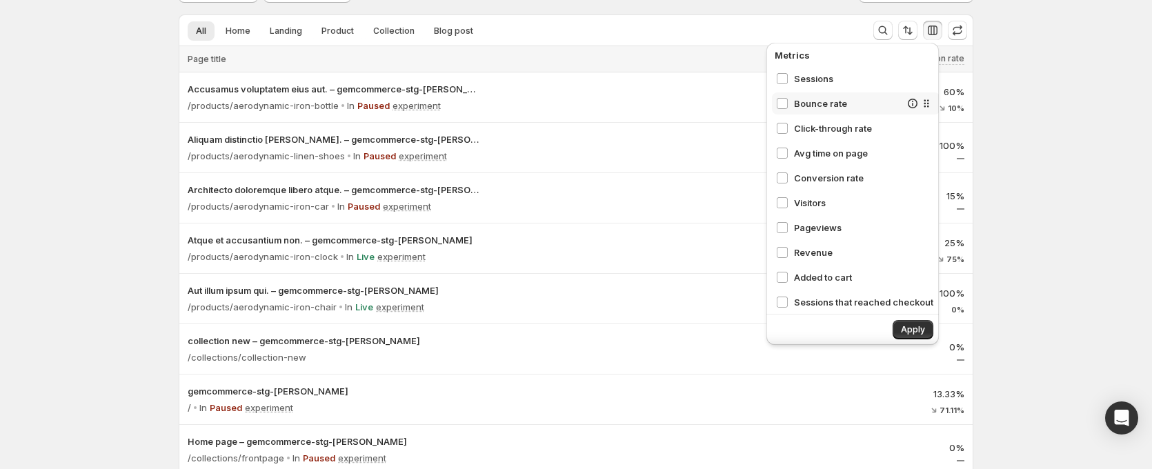
click at [814, 109] on span "Bounce rate" at bounding box center [847, 104] width 106 height 14
click at [811, 82] on span "Sessions" at bounding box center [847, 79] width 106 height 14
click at [816, 143] on div "Avg time on page" at bounding box center [856, 153] width 168 height 22
click at [820, 212] on div "Visitors" at bounding box center [856, 203] width 168 height 22
click at [910, 332] on span "Apply" at bounding box center [913, 329] width 24 height 11
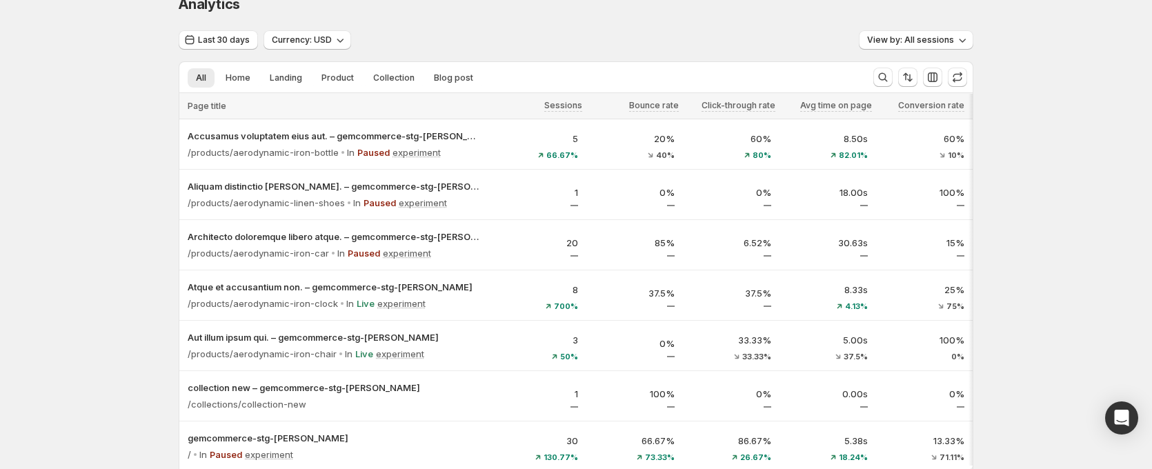
scroll to position [0, 0]
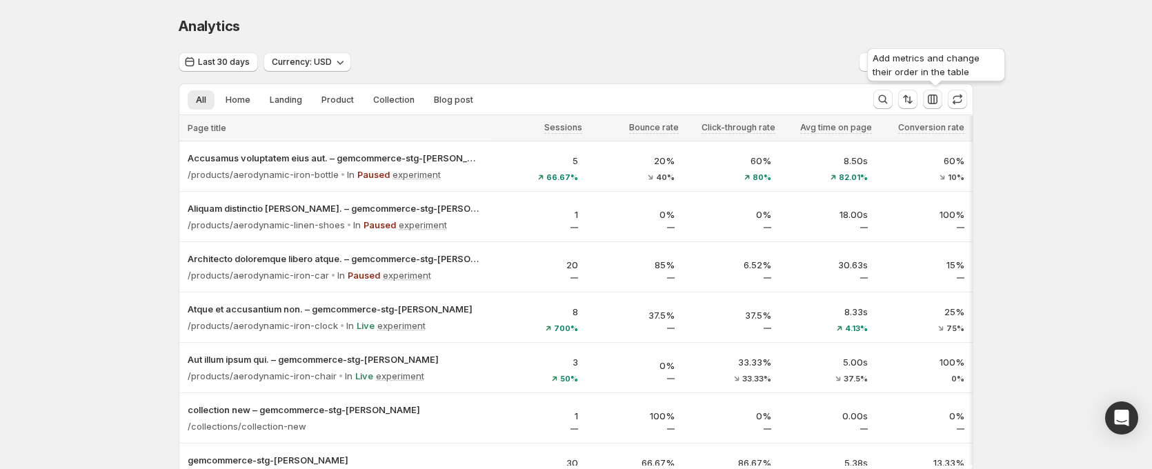
click at [936, 103] on icon "button" at bounding box center [932, 99] width 14 height 14
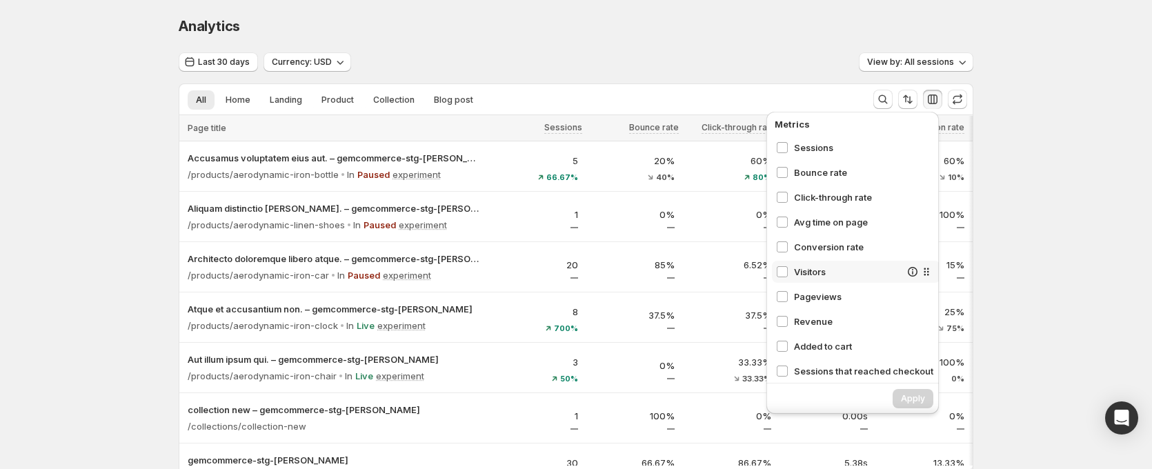
click at [808, 264] on div "Visitors" at bounding box center [856, 272] width 168 height 22
click at [807, 244] on span "Conversion rate" at bounding box center [847, 247] width 106 height 14
click at [805, 220] on span "Avg time on page" at bounding box center [847, 222] width 106 height 14
click at [798, 194] on span "Click-through rate" at bounding box center [847, 197] width 106 height 14
click at [801, 171] on span "Bounce rate" at bounding box center [847, 172] width 106 height 14
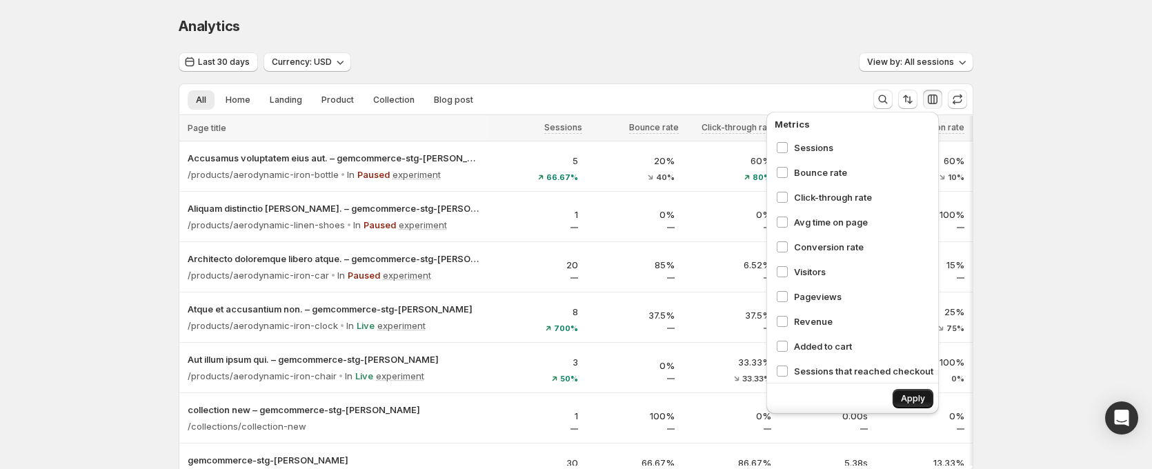
click at [917, 401] on span "Apply" at bounding box center [913, 398] width 24 height 11
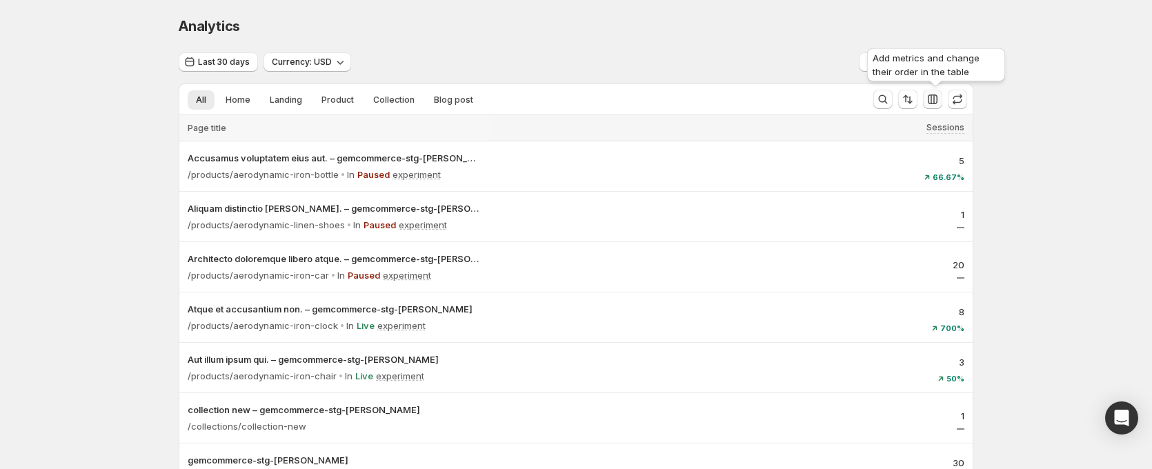
click at [939, 96] on icon "button" at bounding box center [932, 99] width 14 height 14
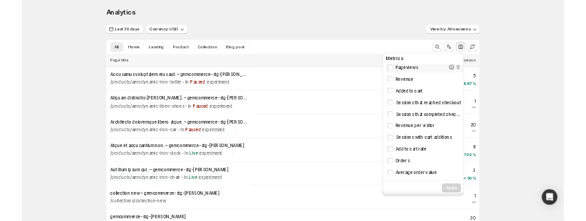
scroll to position [157, 0]
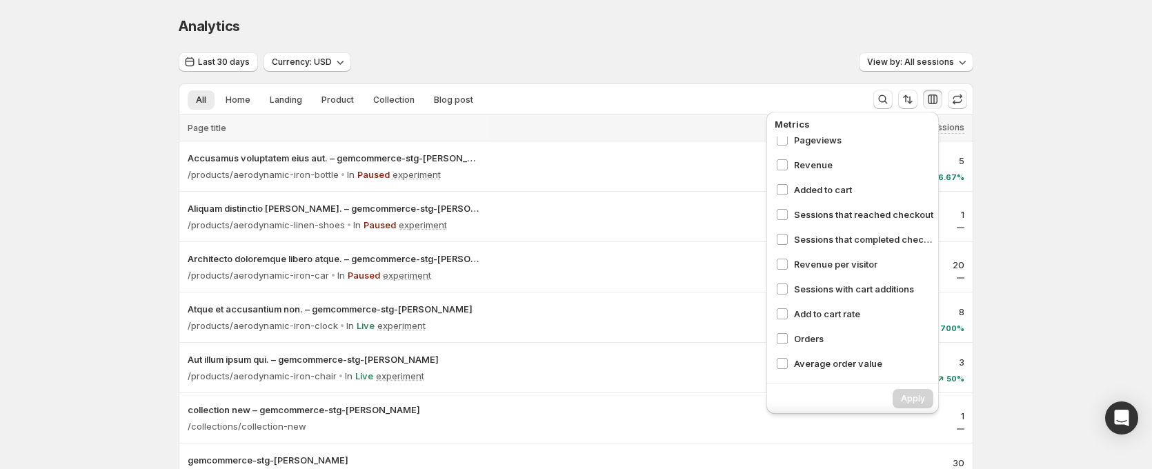
click at [1044, 243] on div "Analytics. This page is ready Analytics Last 30 days Currency: USD View by: All…" at bounding box center [576, 410] width 1152 height 820
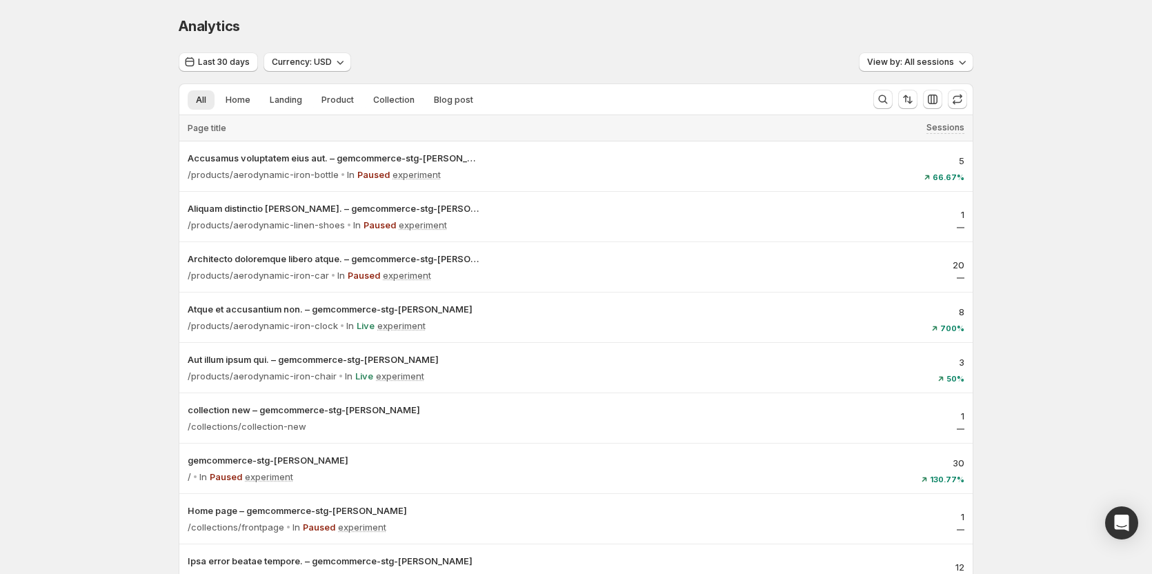
click at [1061, 261] on div "Analytics. This page is ready Analytics Last 30 days Currency: USD View by: All…" at bounding box center [576, 410] width 1152 height 820
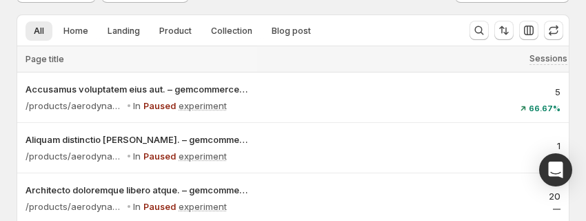
scroll to position [0, 0]
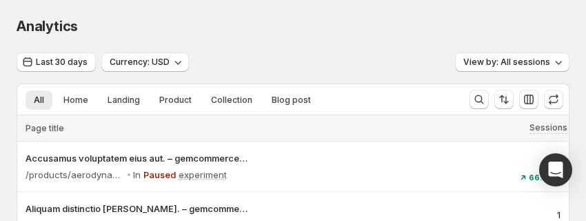
click at [536, 101] on icon "button" at bounding box center [529, 99] width 14 height 14
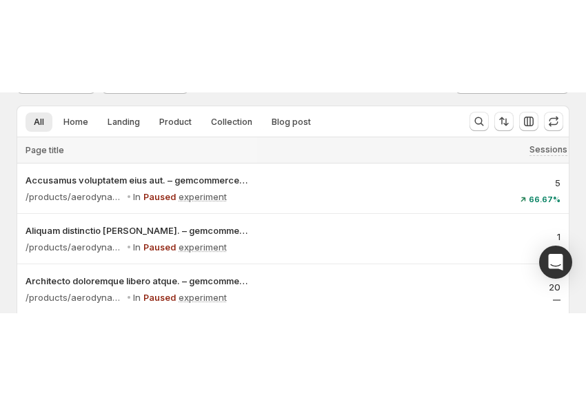
scroll to position [69, 0]
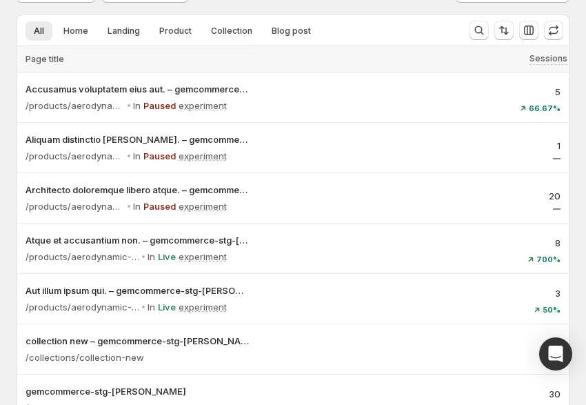
click at [536, 32] on icon "button" at bounding box center [529, 30] width 14 height 14
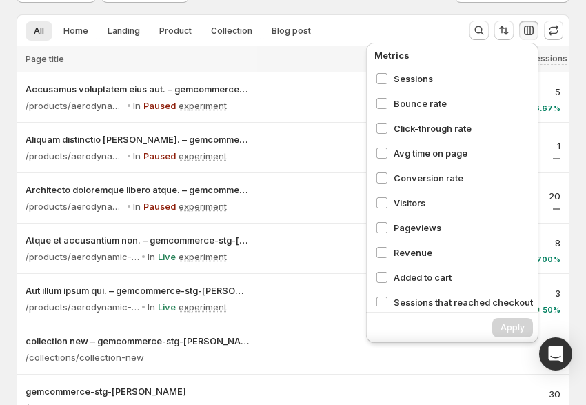
click at [534, 32] on icon "button" at bounding box center [529, 30] width 14 height 14
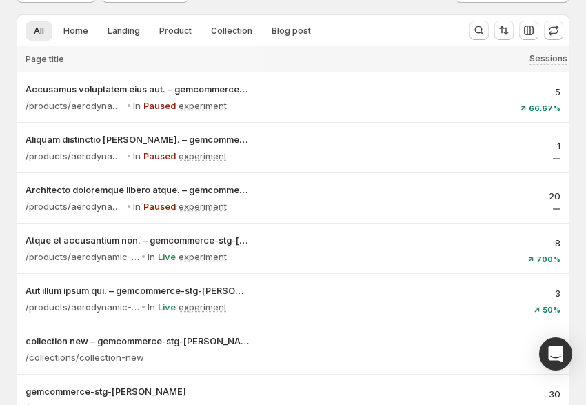
click at [534, 32] on icon "button" at bounding box center [529, 30] width 14 height 14
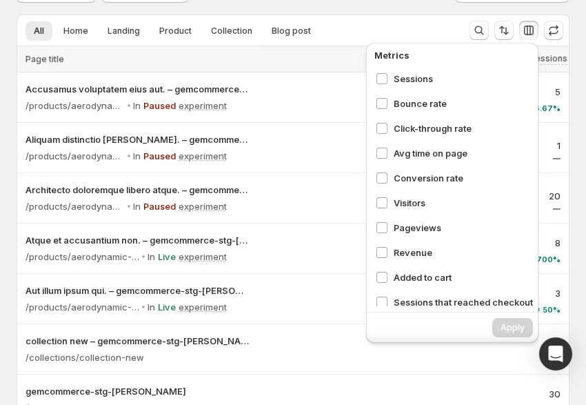
click at [534, 32] on icon "button" at bounding box center [529, 30] width 14 height 14
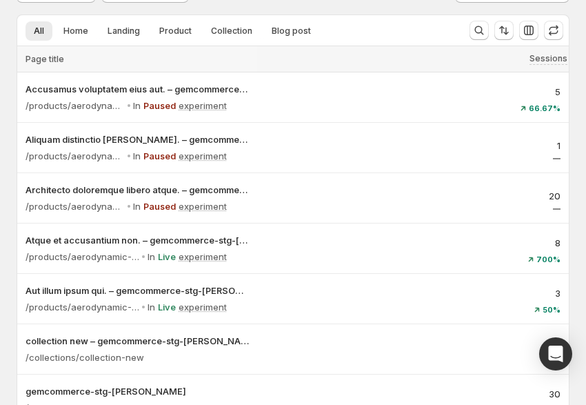
click at [534, 32] on icon "button" at bounding box center [529, 30] width 14 height 14
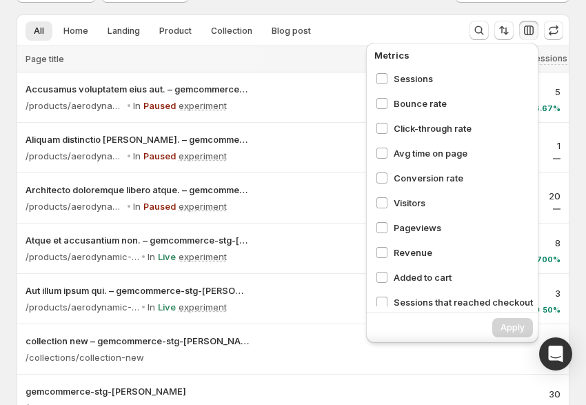
click at [534, 32] on icon "button" at bounding box center [529, 30] width 14 height 14
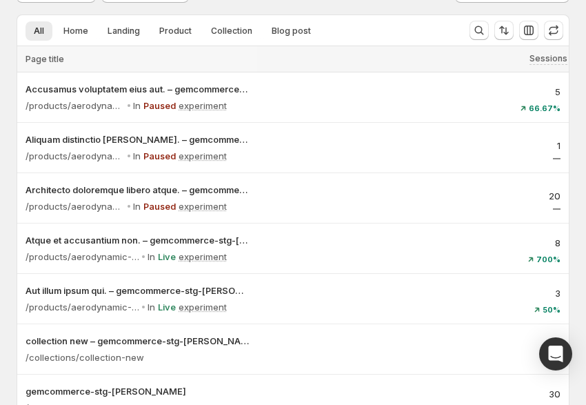
click at [534, 32] on icon "button" at bounding box center [529, 30] width 14 height 14
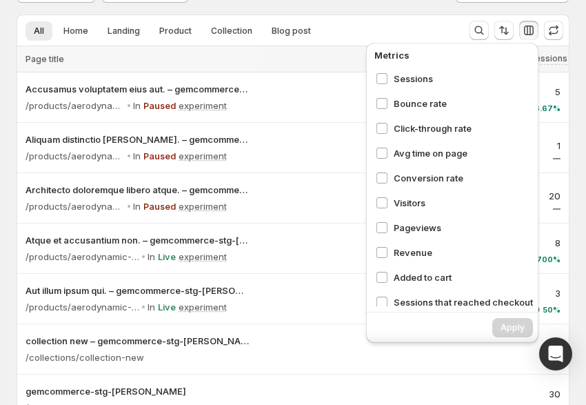
click at [536, 29] on icon "button" at bounding box center [529, 30] width 14 height 14
